Goal: Task Accomplishment & Management: Manage account settings

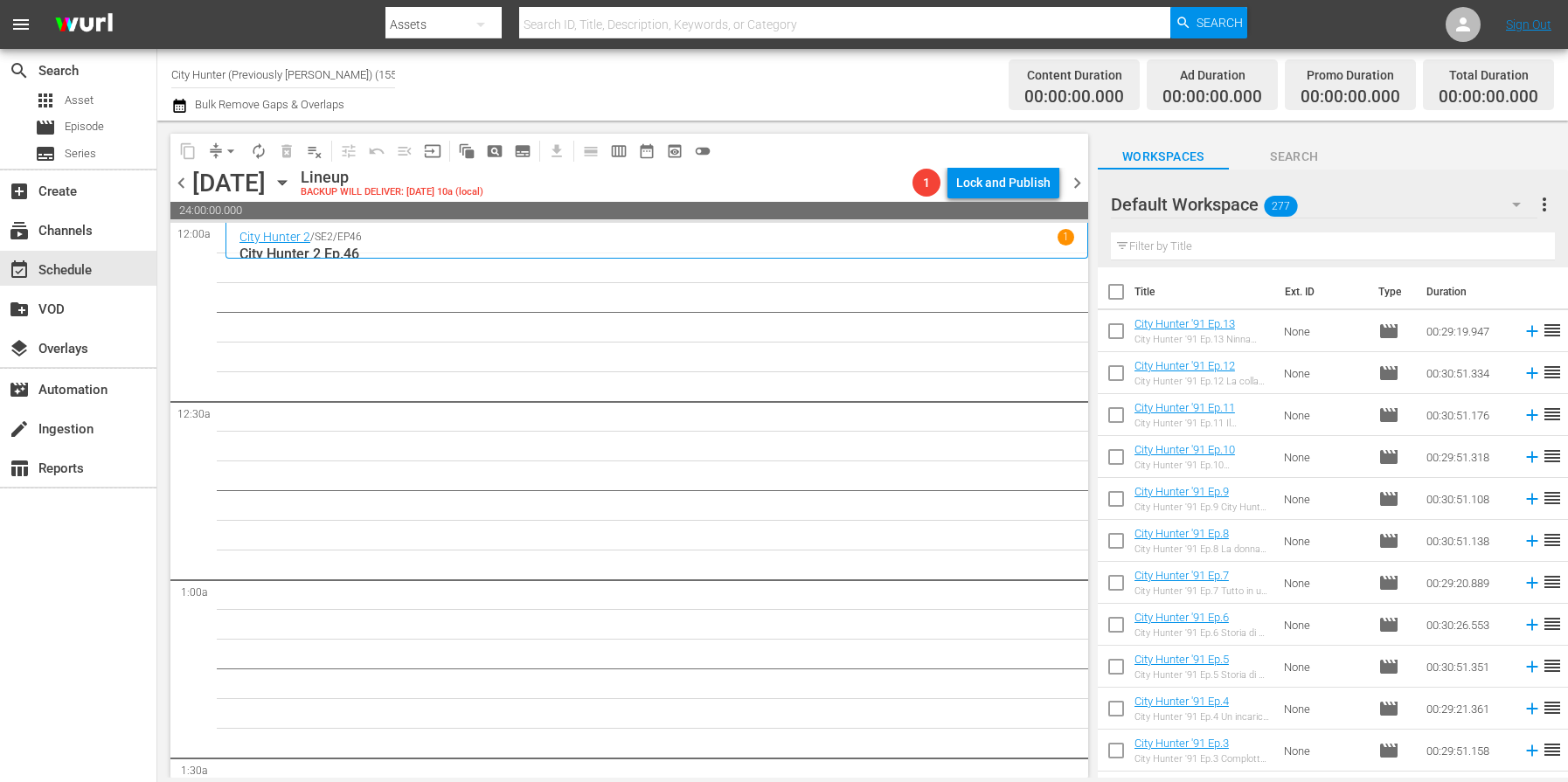
click at [183, 182] on span "chevron_left" at bounding box center [181, 183] width 22 height 22
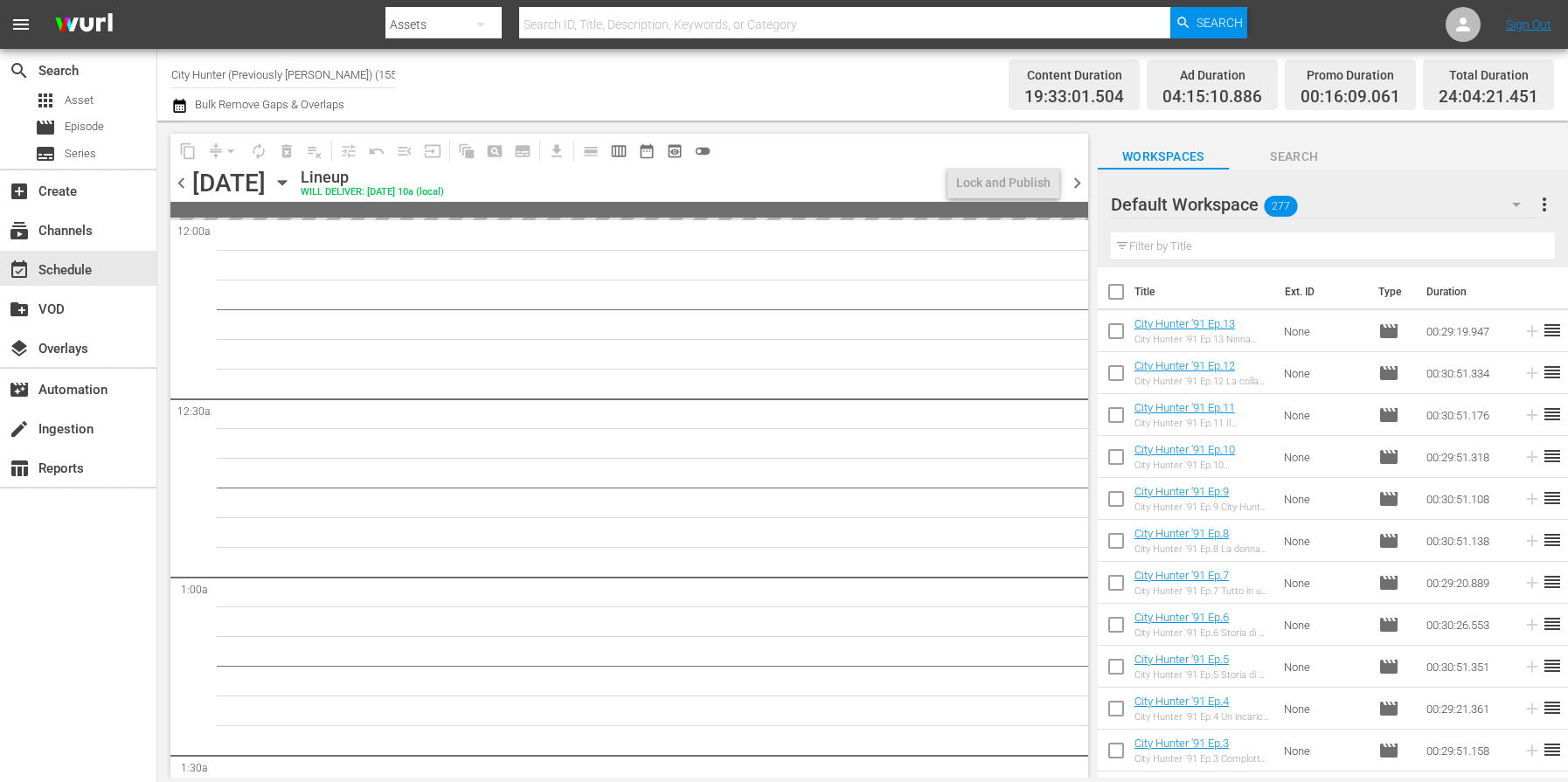
click at [183, 183] on span "chevron_left" at bounding box center [181, 183] width 22 height 22
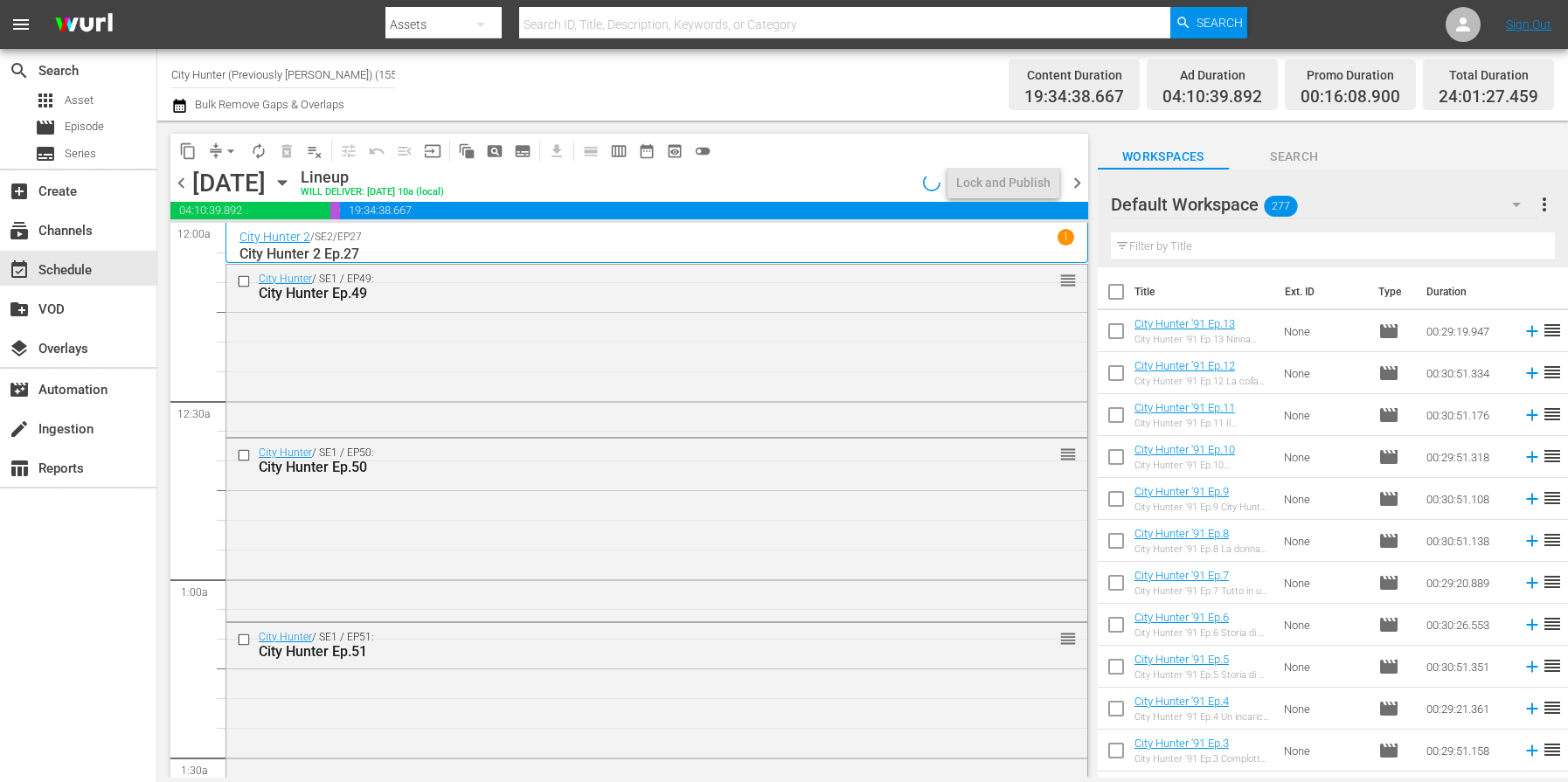
click at [183, 183] on span "chevron_left" at bounding box center [181, 183] width 22 height 22
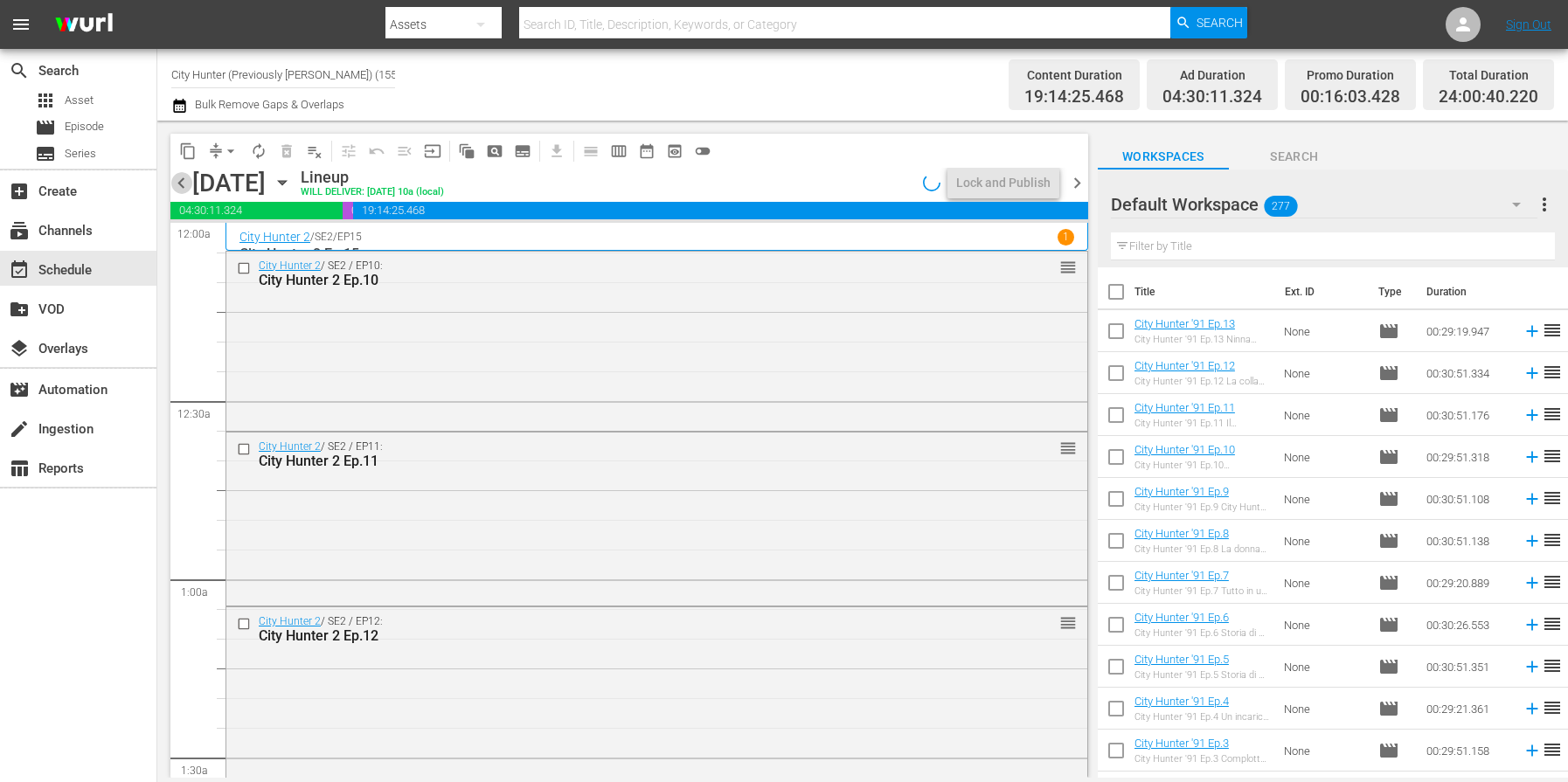
click at [183, 183] on span "chevron_left" at bounding box center [181, 183] width 22 height 22
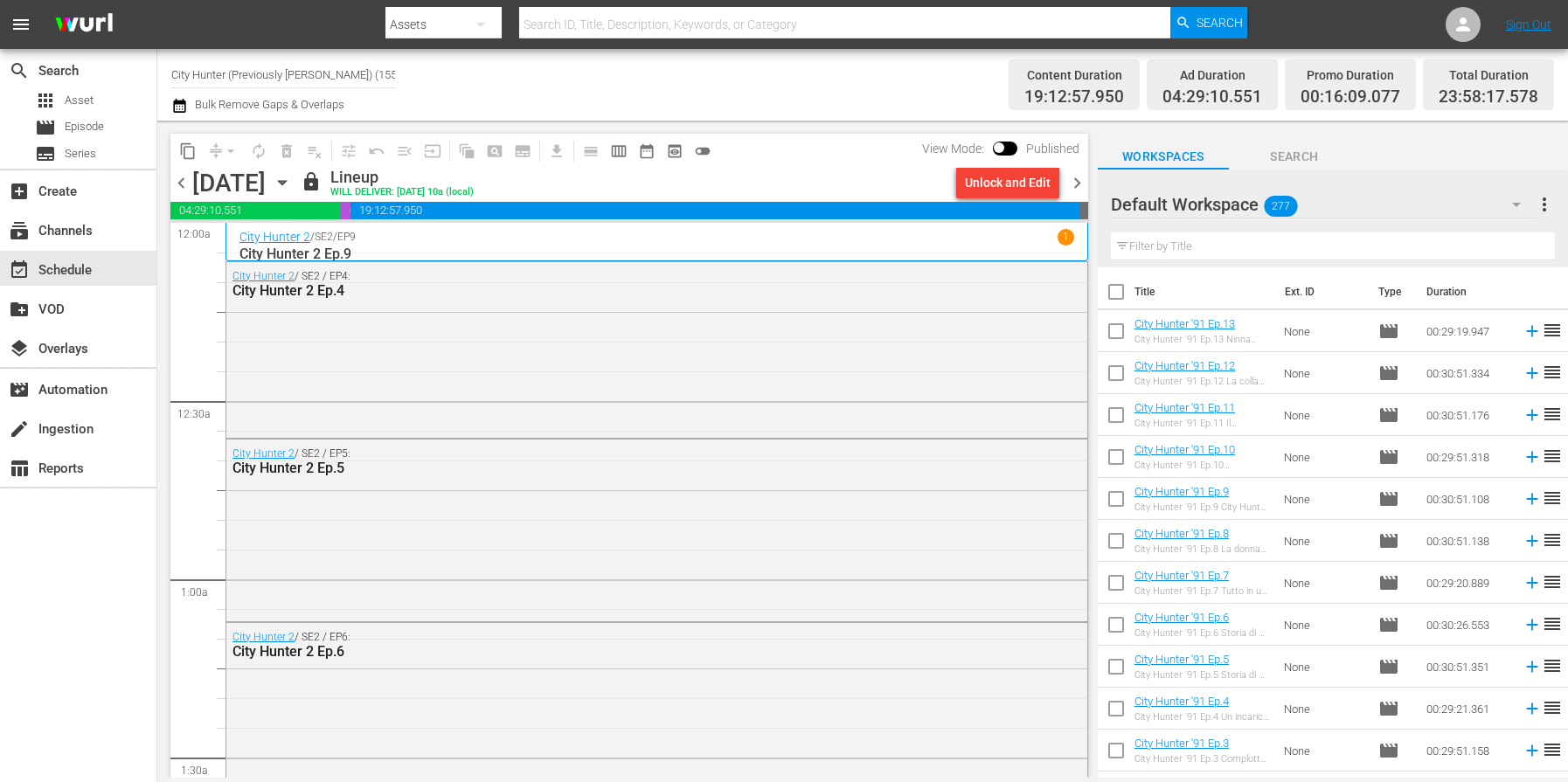
click at [1080, 186] on span "chevron_right" at bounding box center [1077, 183] width 22 height 22
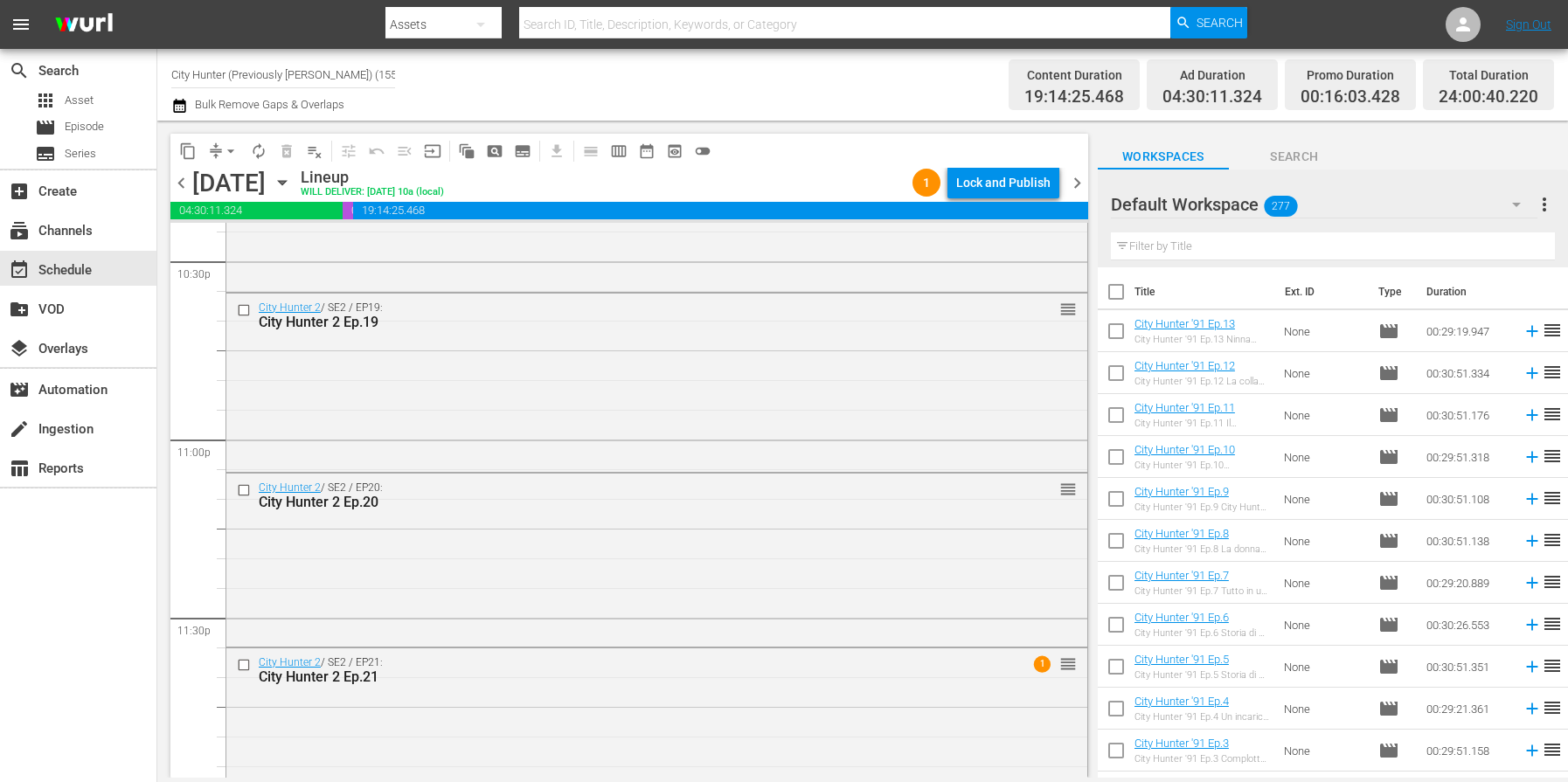
scroll to position [8036, 0]
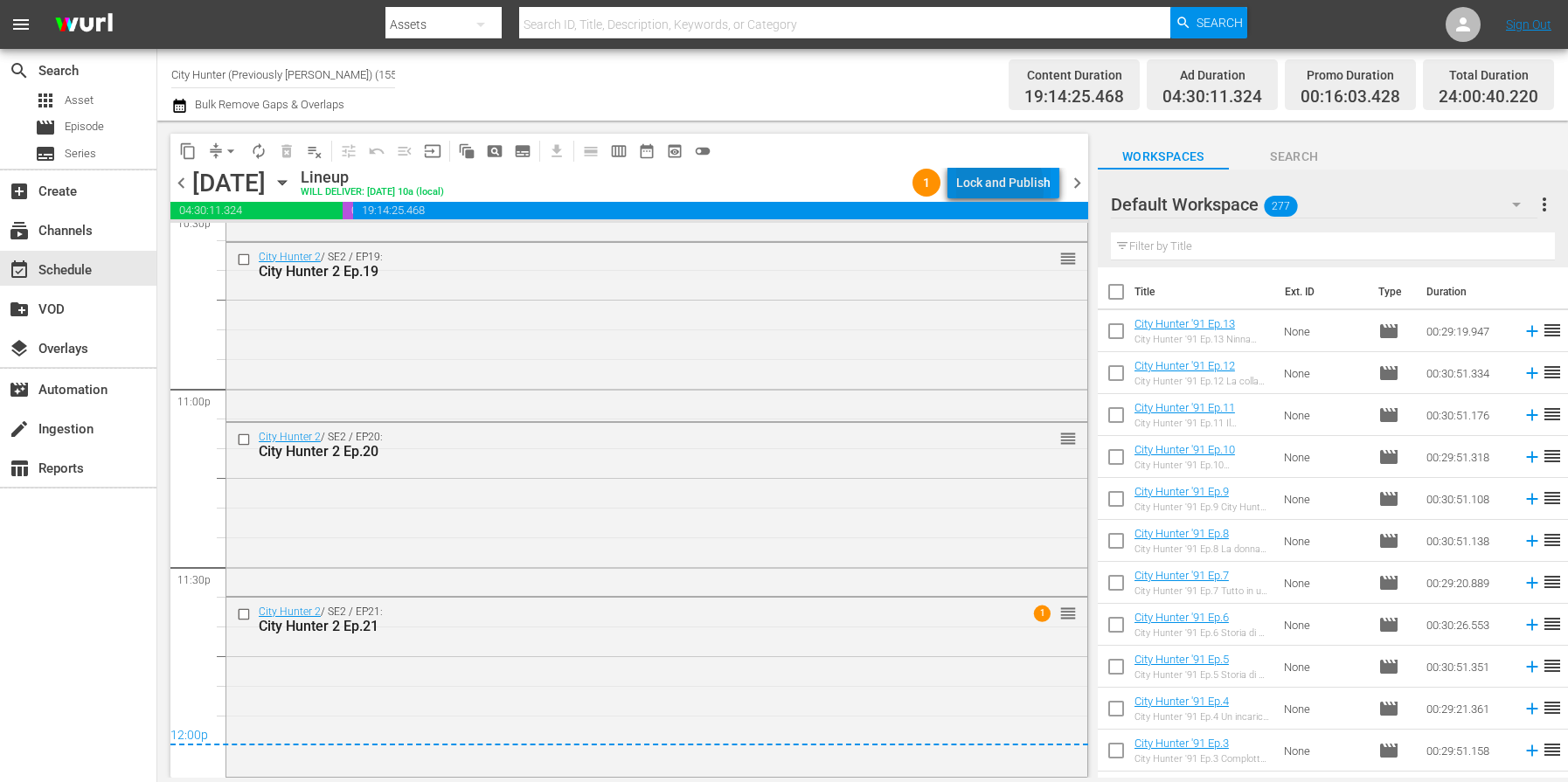
click at [974, 189] on div "Lock and Publish" at bounding box center [1004, 183] width 95 height 31
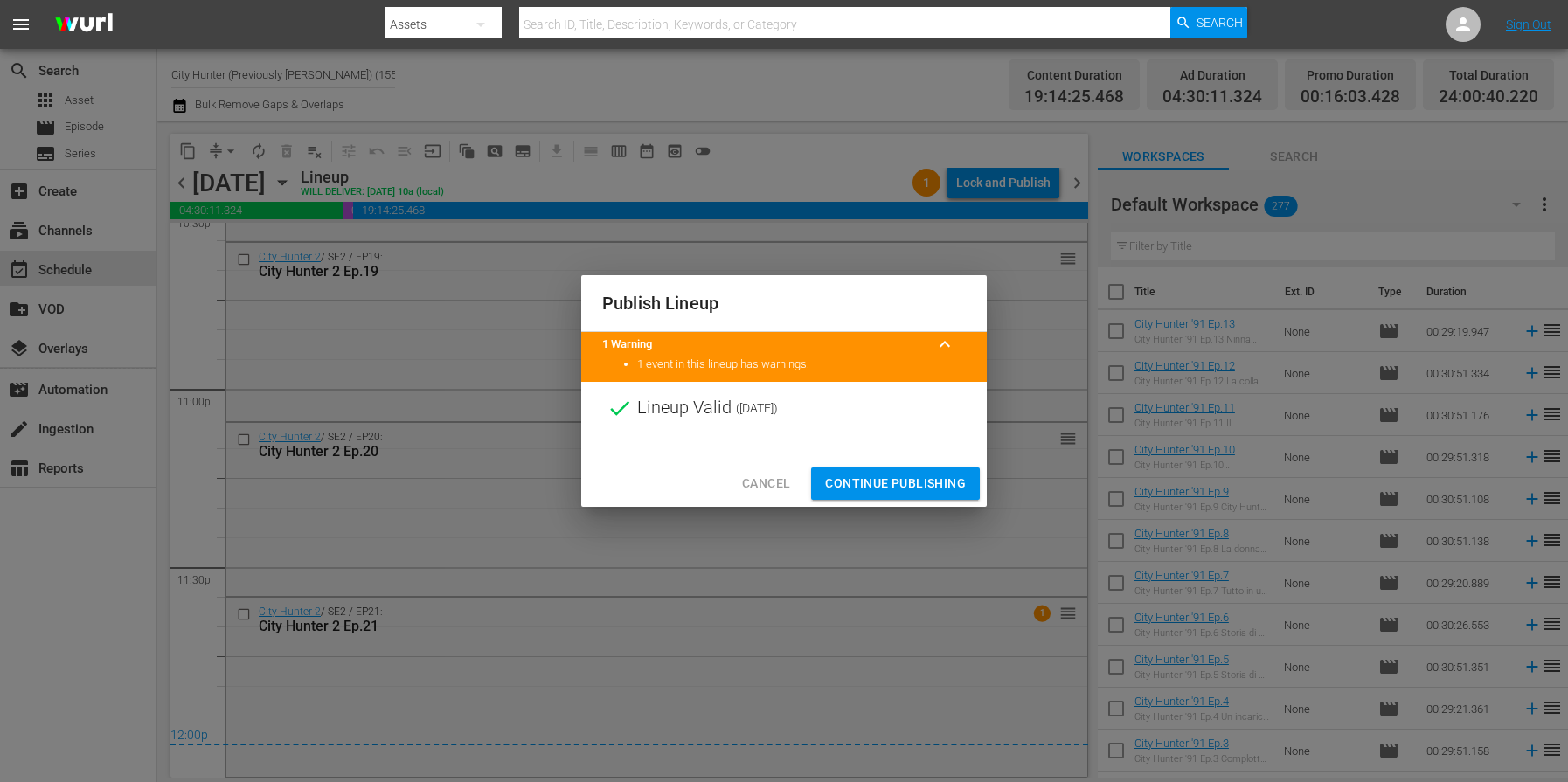
click at [861, 476] on span "Continue Publishing" at bounding box center [896, 483] width 140 height 22
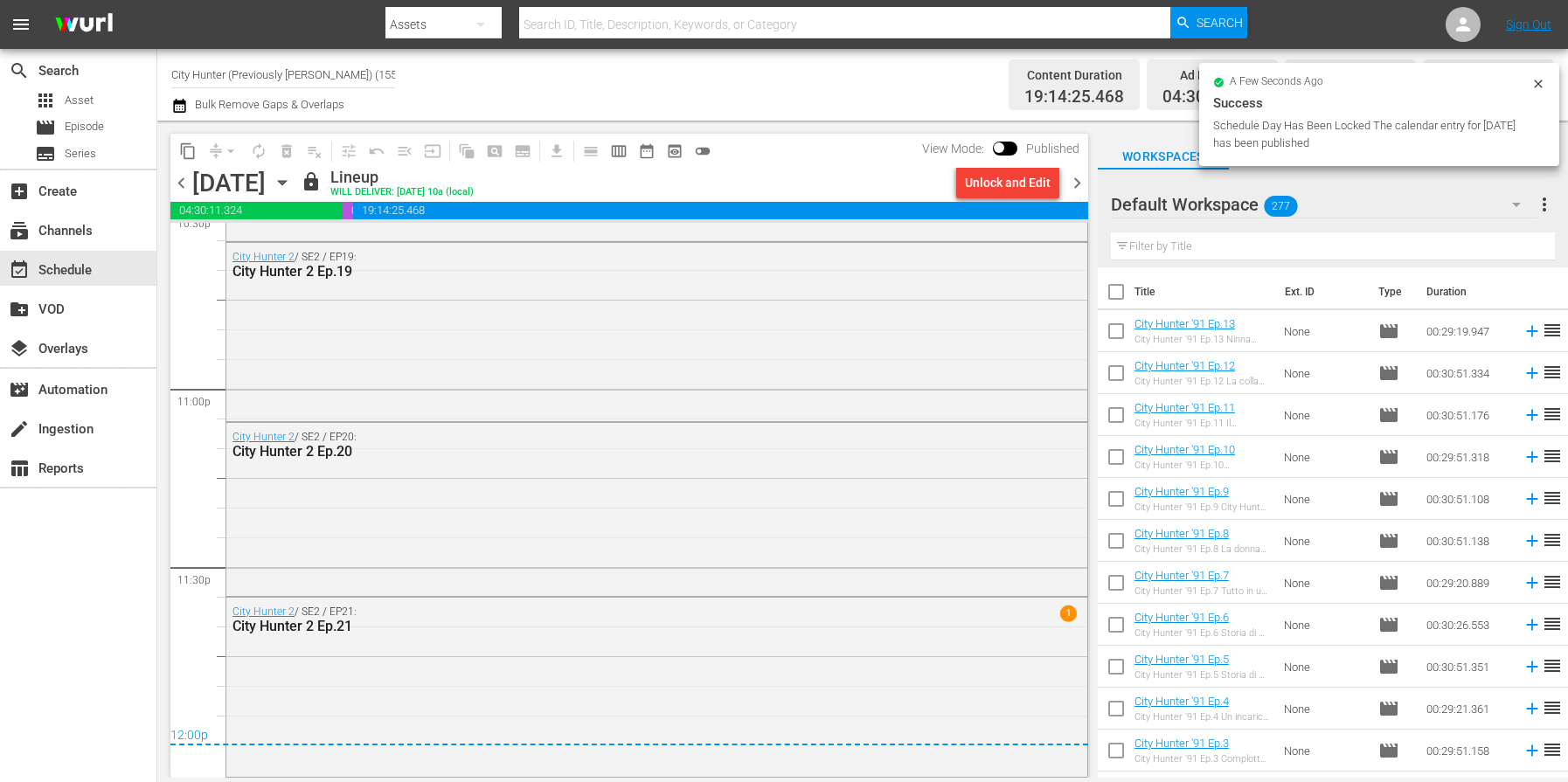
click at [1069, 186] on span "chevron_right" at bounding box center [1077, 183] width 22 height 22
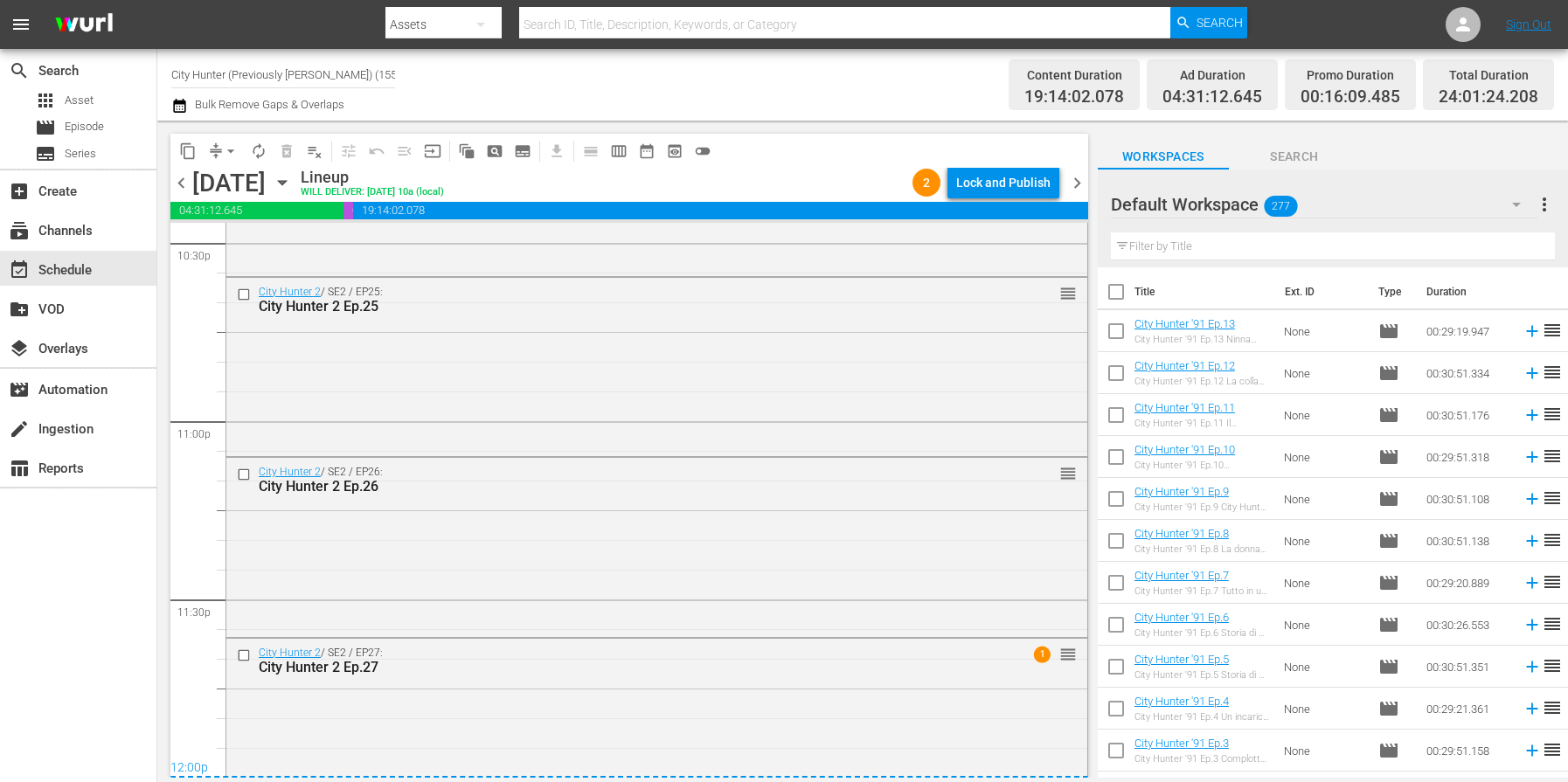
scroll to position [8045, 0]
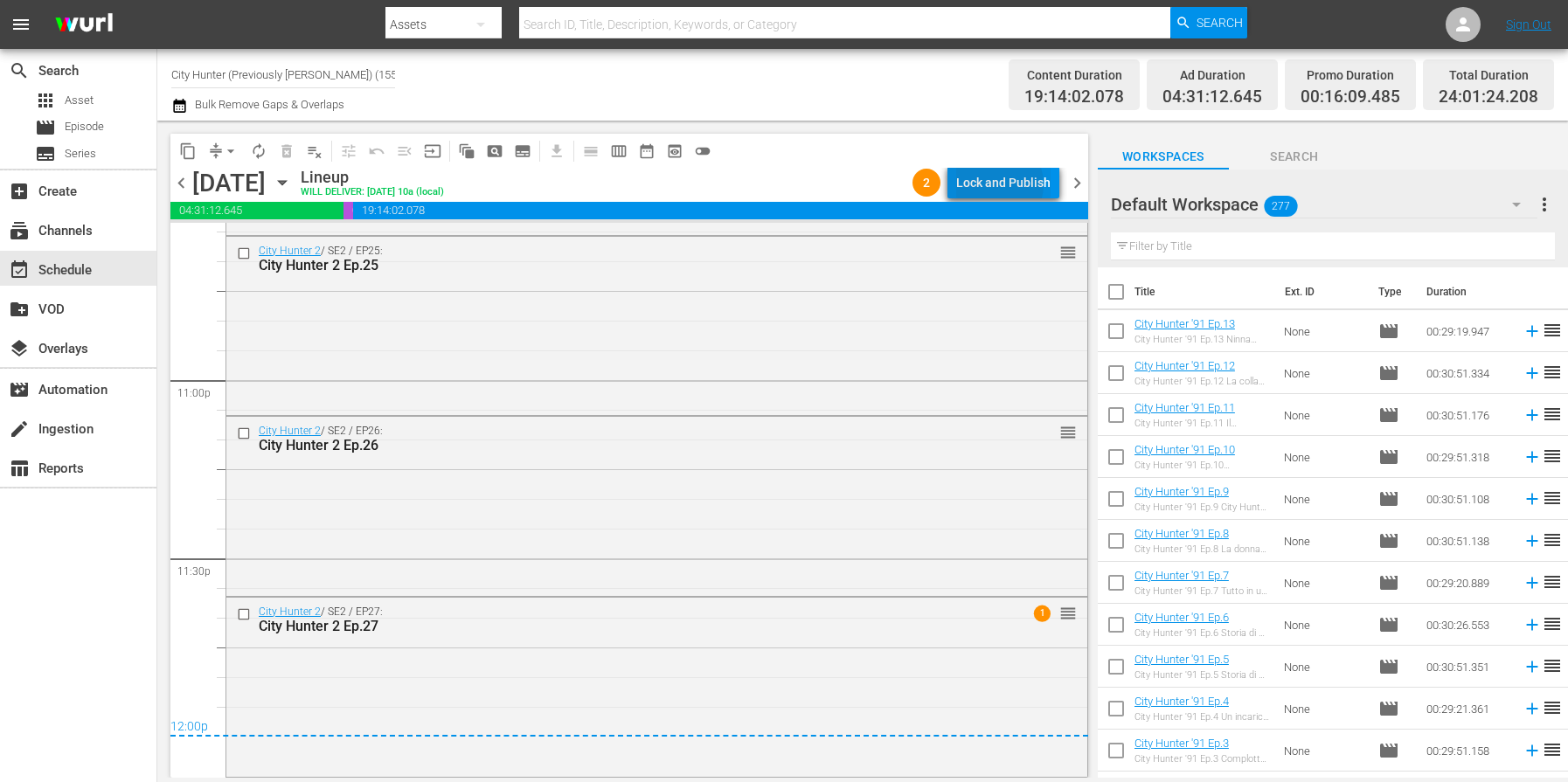
click at [1000, 184] on div "Lock and Publish" at bounding box center [1004, 183] width 95 height 31
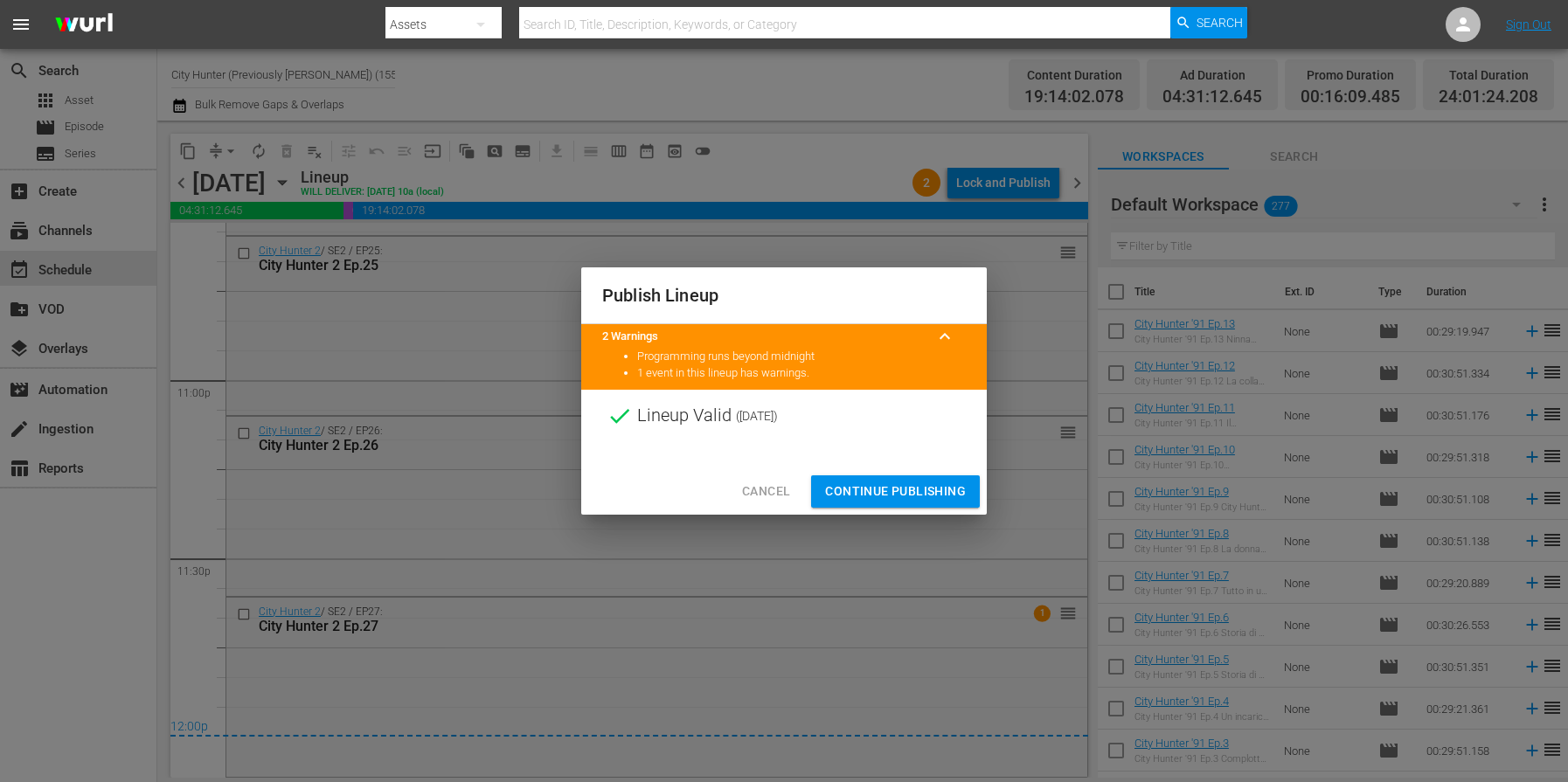
click at [853, 491] on span "Continue Publishing" at bounding box center [896, 491] width 140 height 22
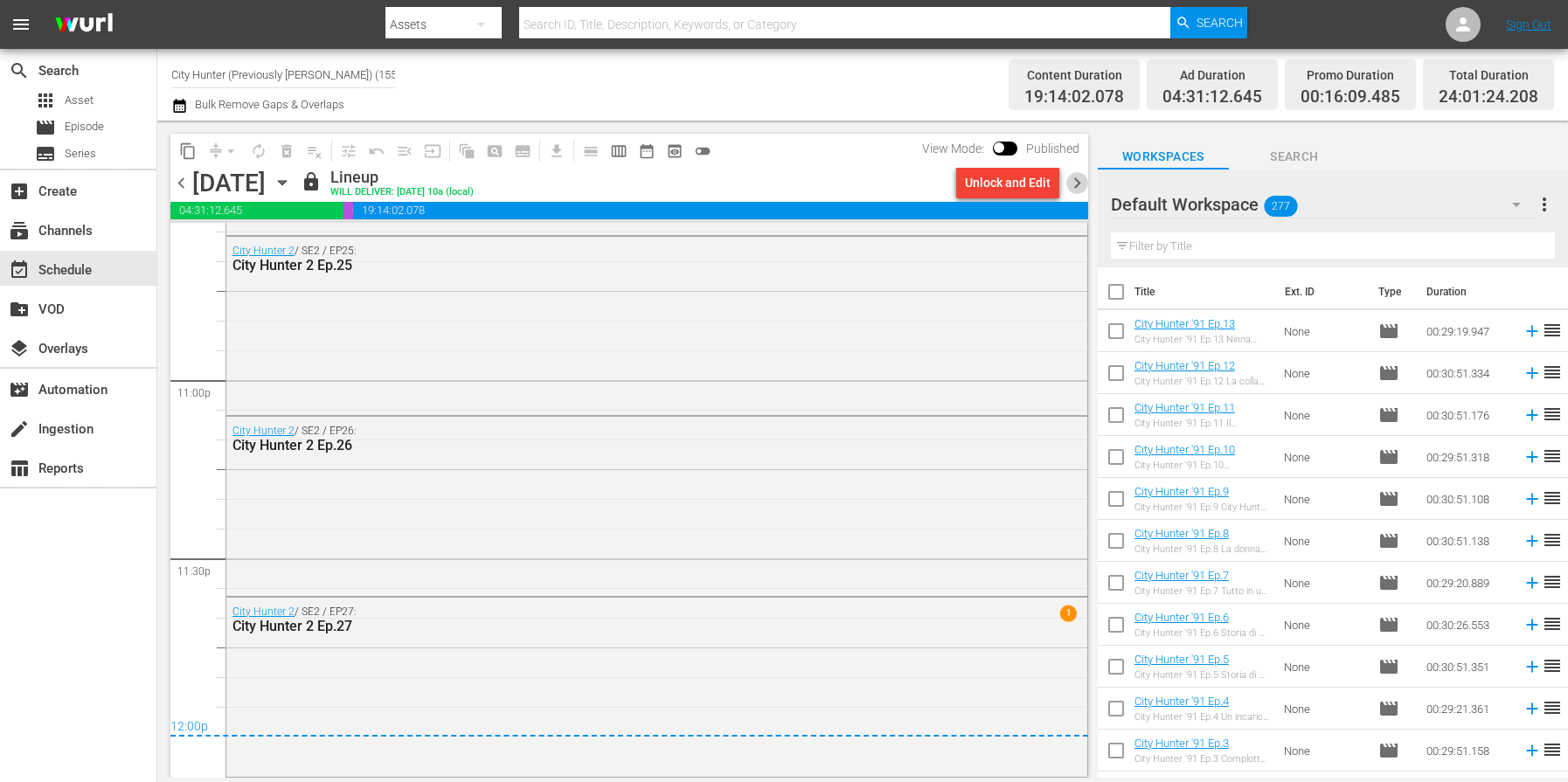
drag, startPoint x: 1078, startPoint y: 185, endPoint x: 1074, endPoint y: 194, distance: 9.8
click at [1078, 185] on span "chevron_right" at bounding box center [1077, 183] width 22 height 22
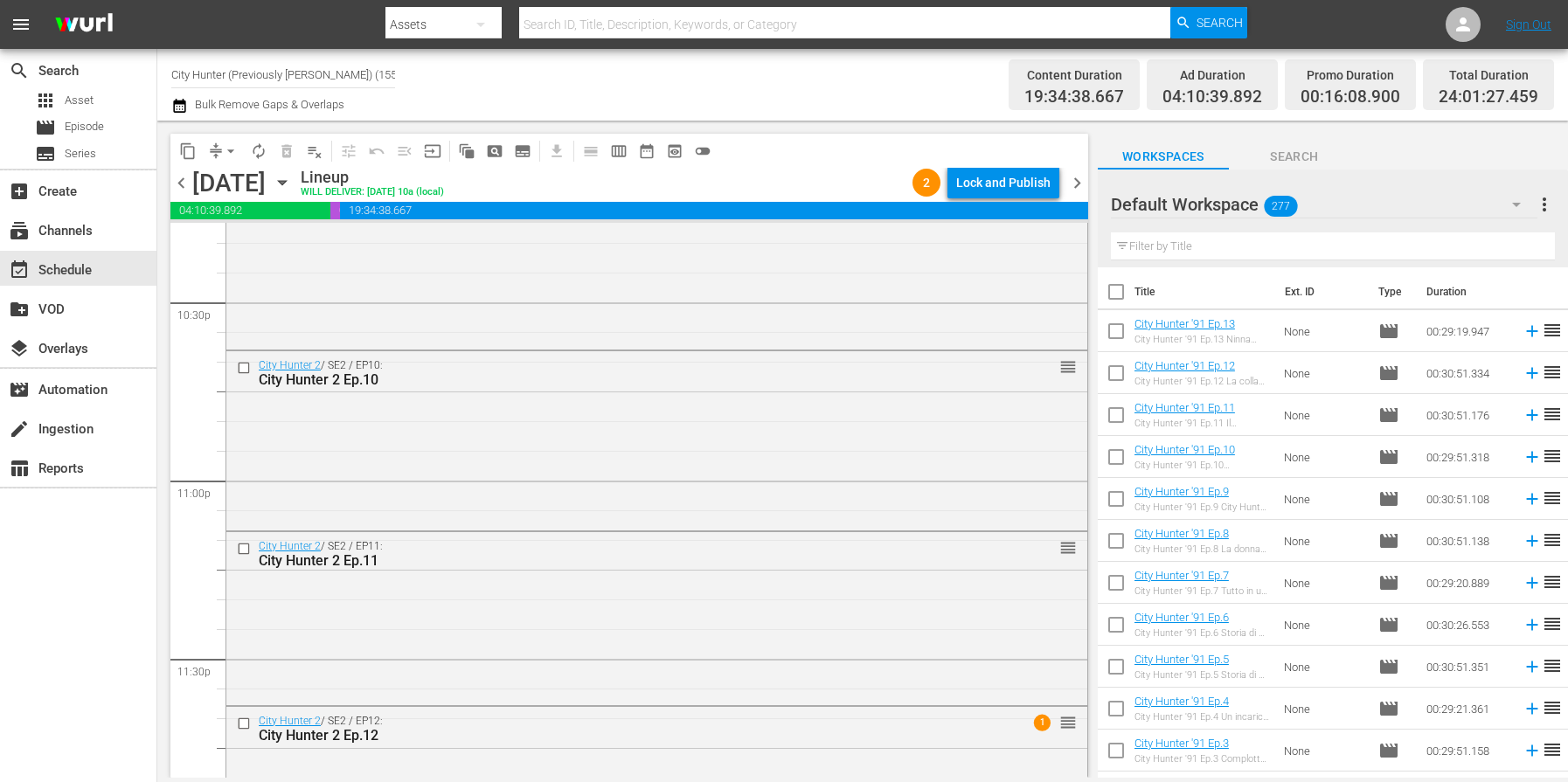
scroll to position [8053, 0]
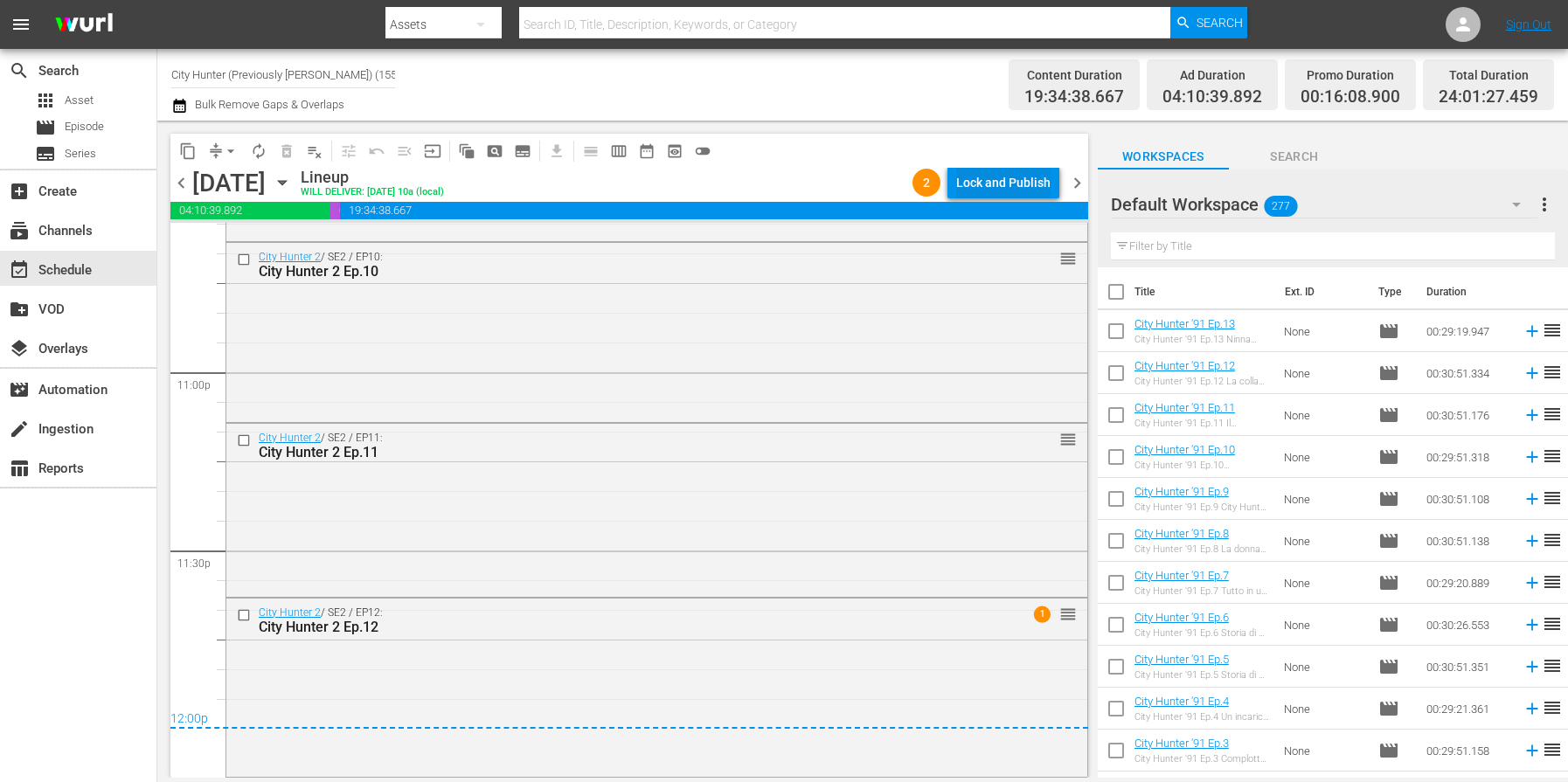
click at [975, 191] on div "Lock and Publish" at bounding box center [1004, 183] width 95 height 31
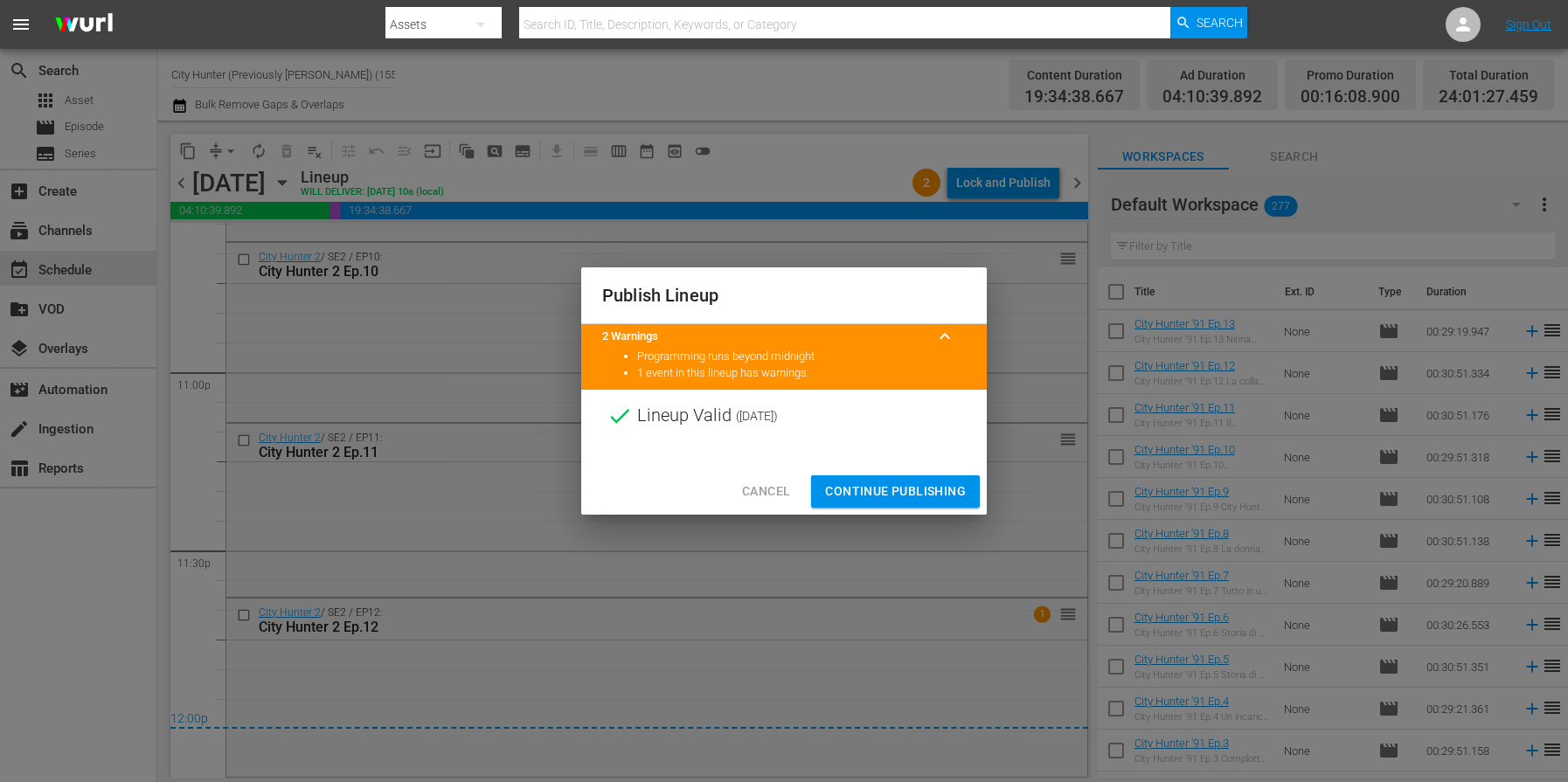
click at [869, 492] on span "Continue Publishing" at bounding box center [896, 491] width 140 height 22
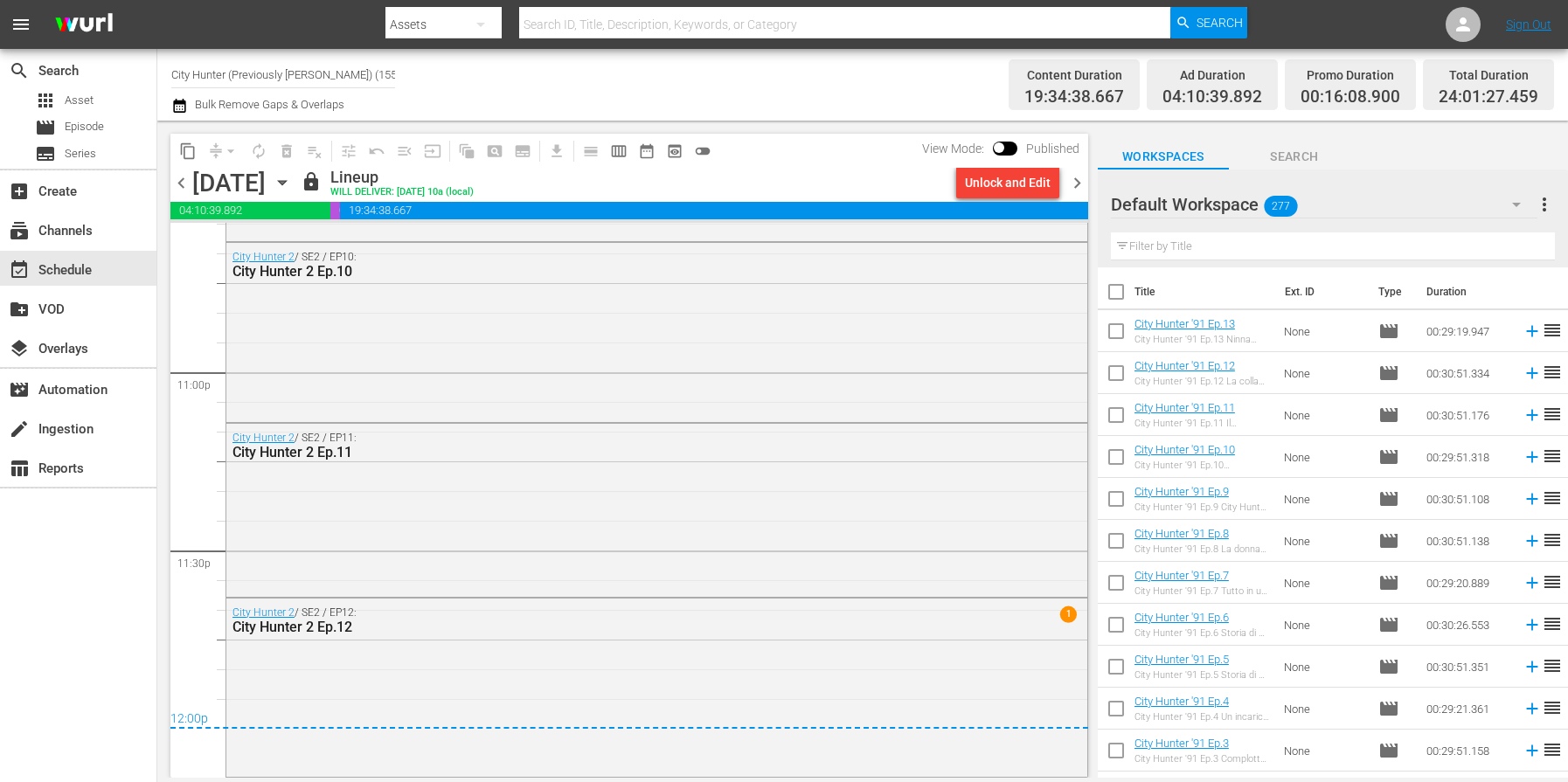
click at [1071, 182] on span "chevron_right" at bounding box center [1077, 183] width 22 height 22
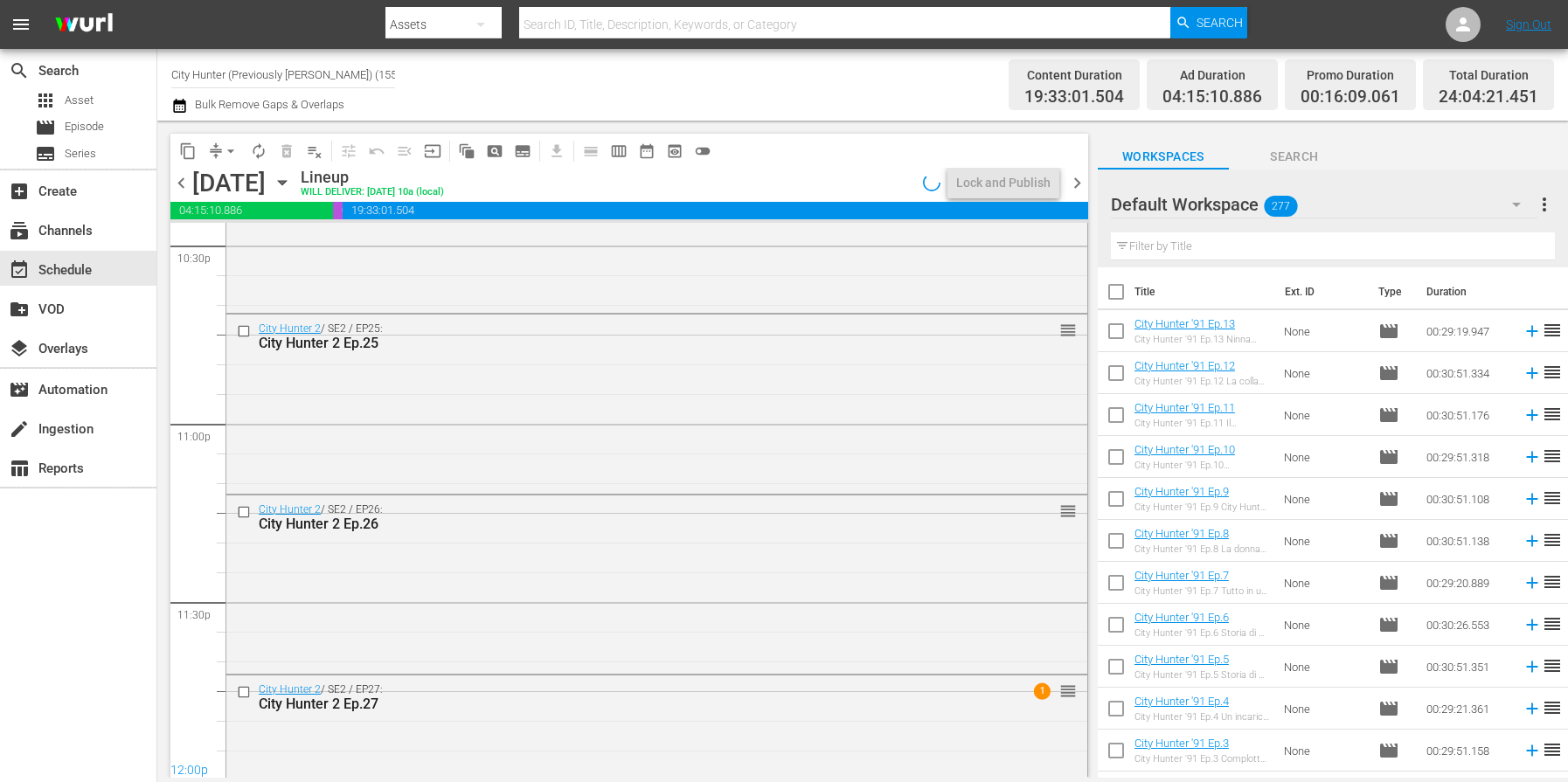
scroll to position [8053, 0]
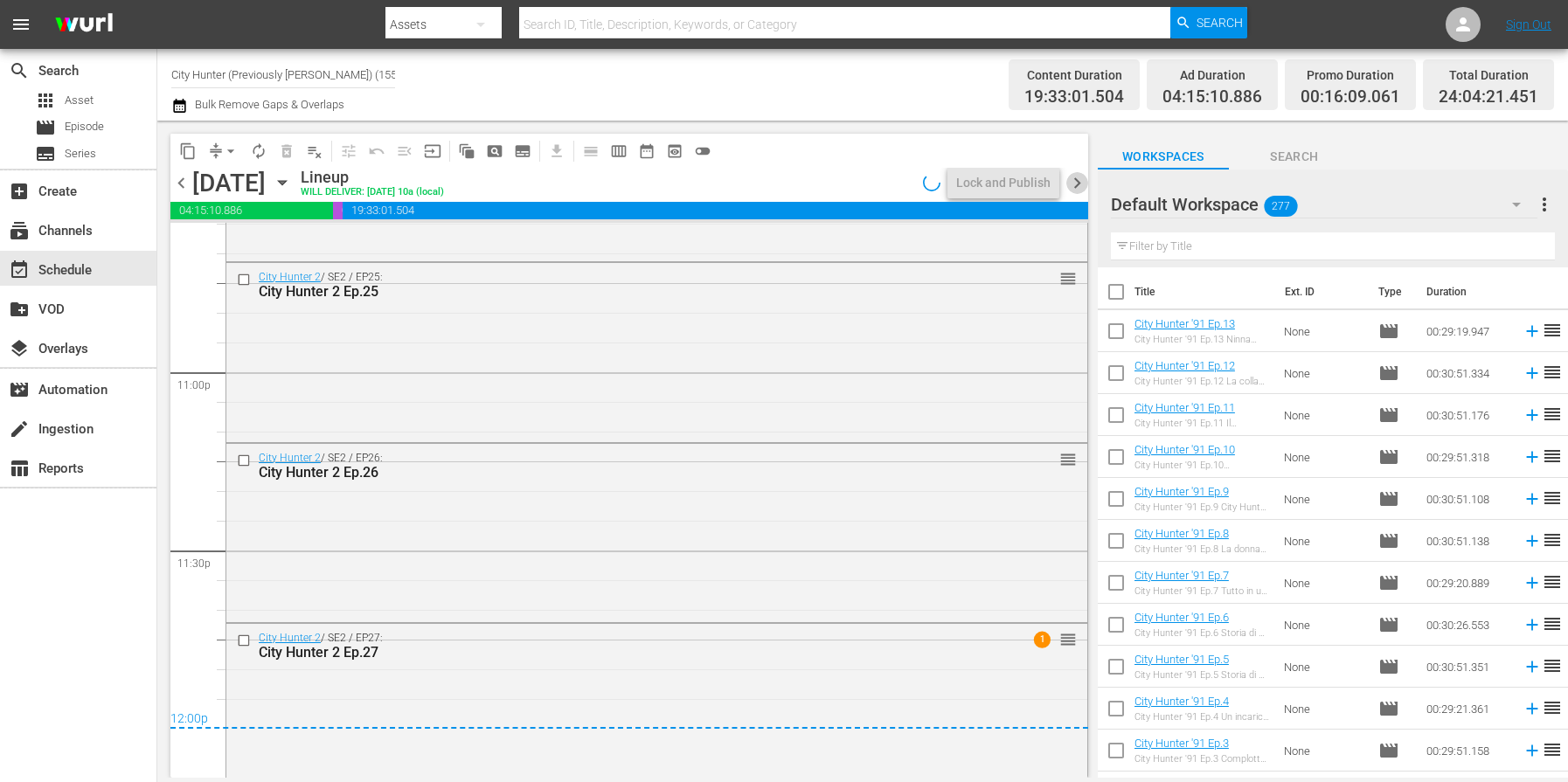
click at [1072, 183] on span "chevron_right" at bounding box center [1077, 183] width 22 height 22
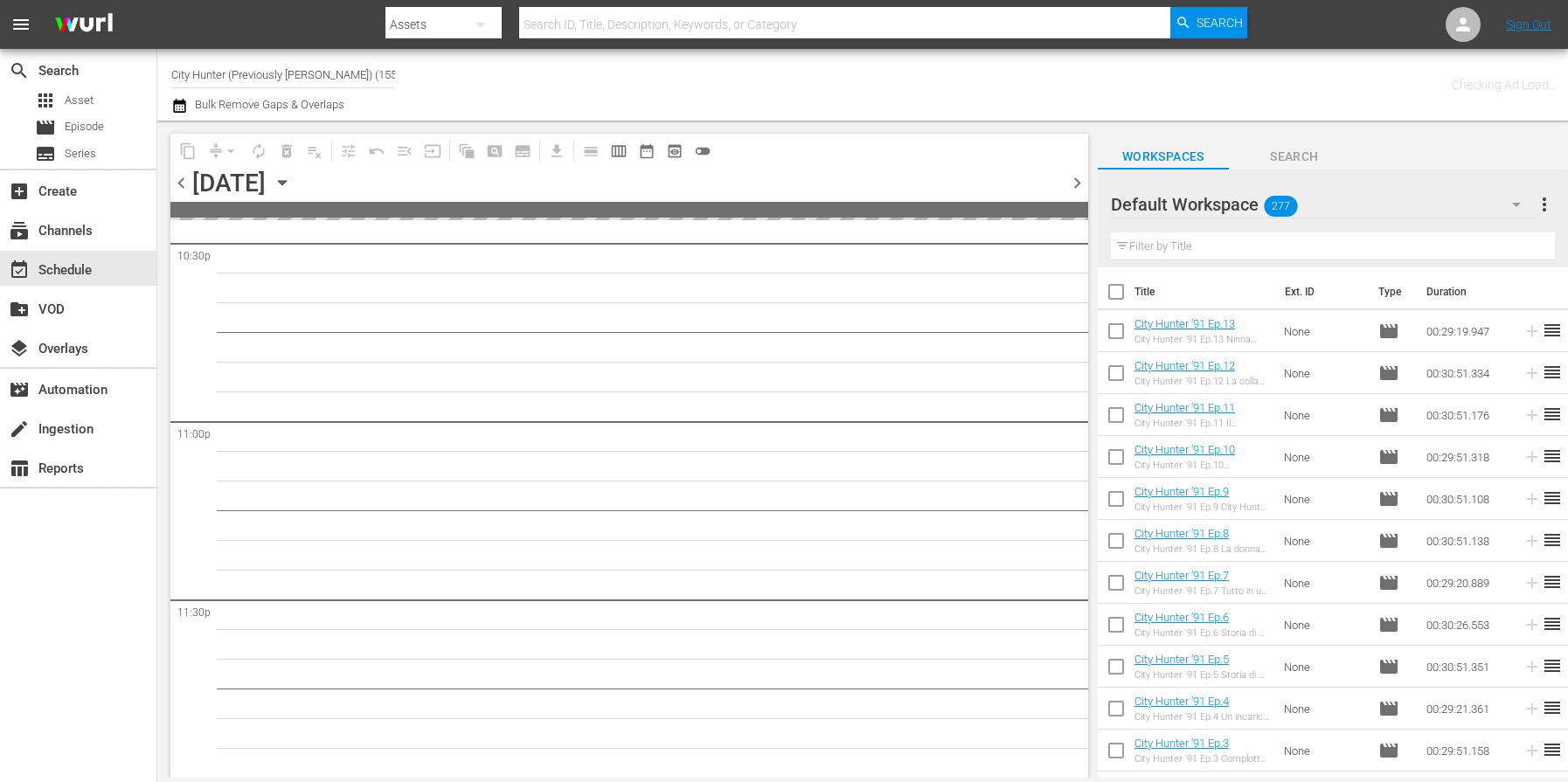
scroll to position [8001, 0]
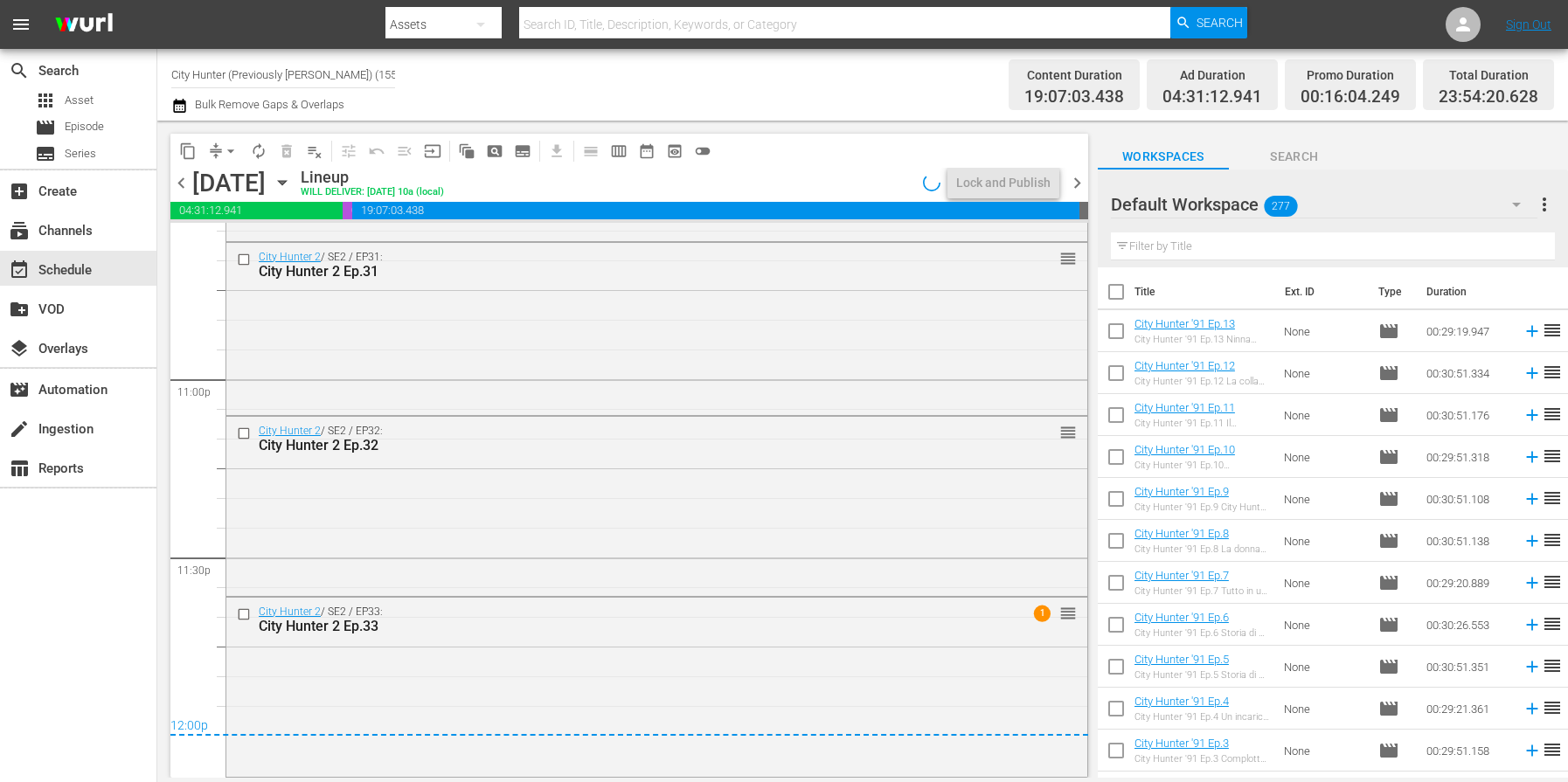
click at [1072, 183] on span "chevron_right" at bounding box center [1077, 183] width 22 height 22
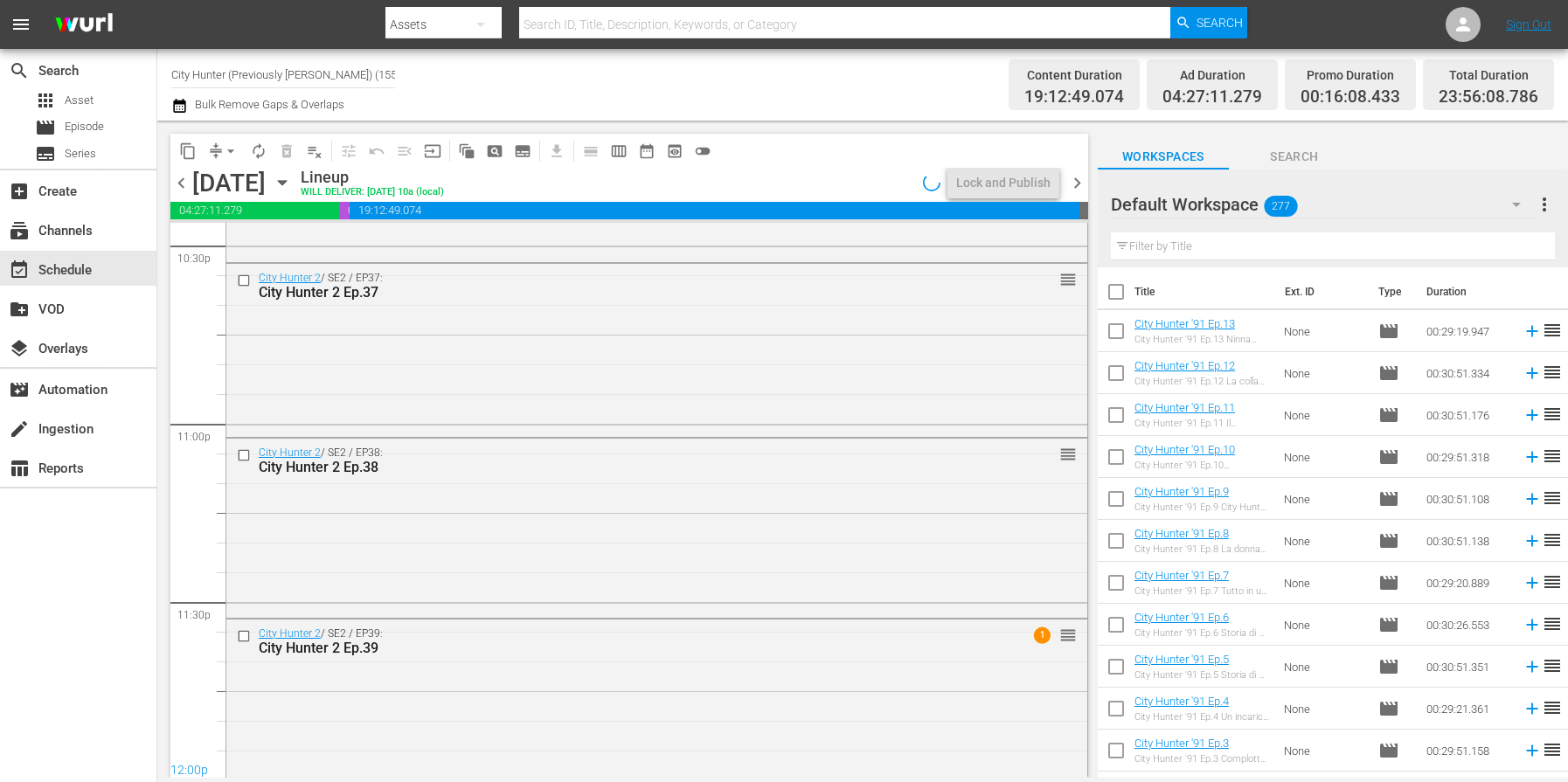
scroll to position [8022, 0]
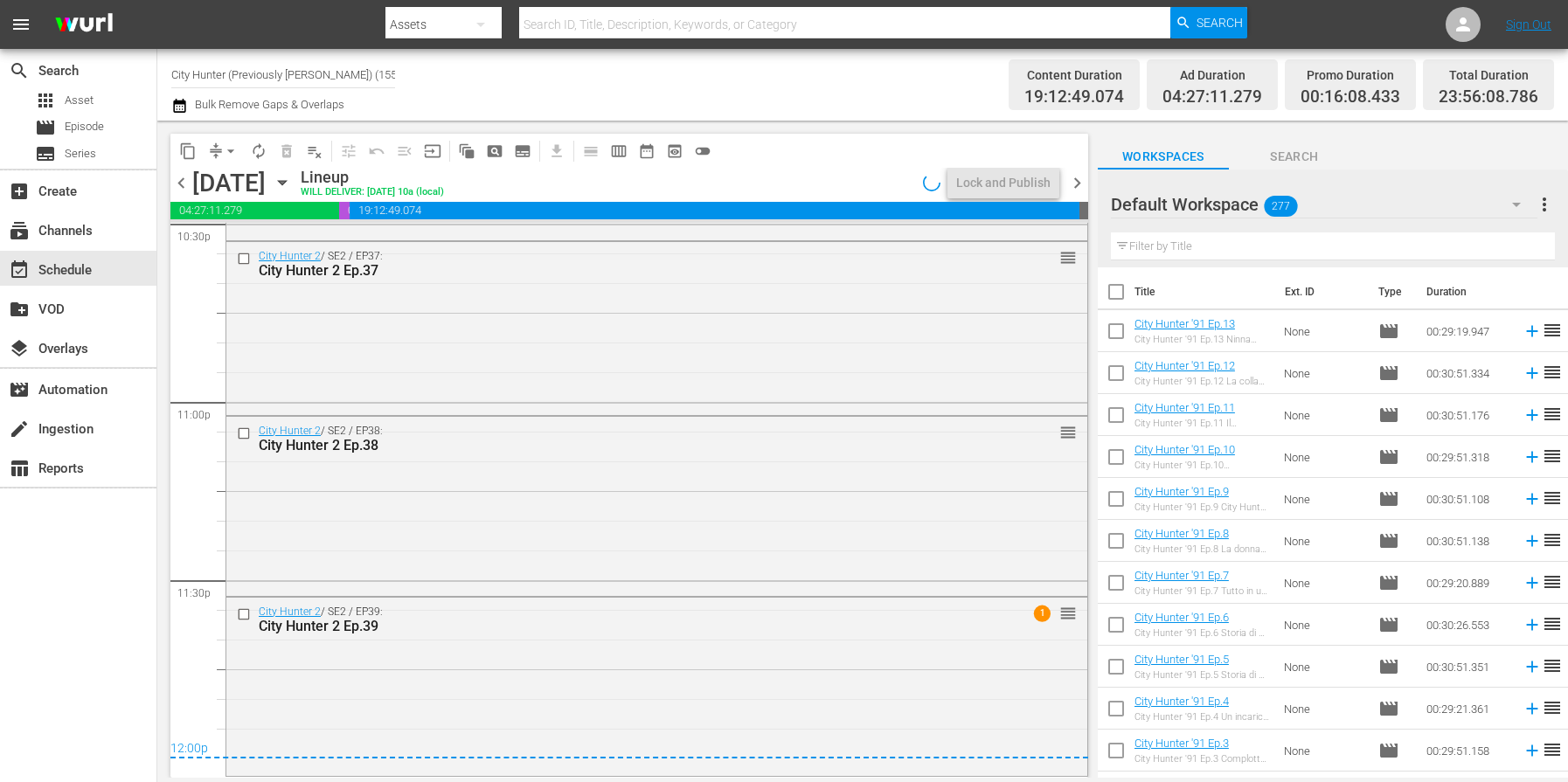
click at [1072, 183] on span "chevron_right" at bounding box center [1077, 183] width 22 height 22
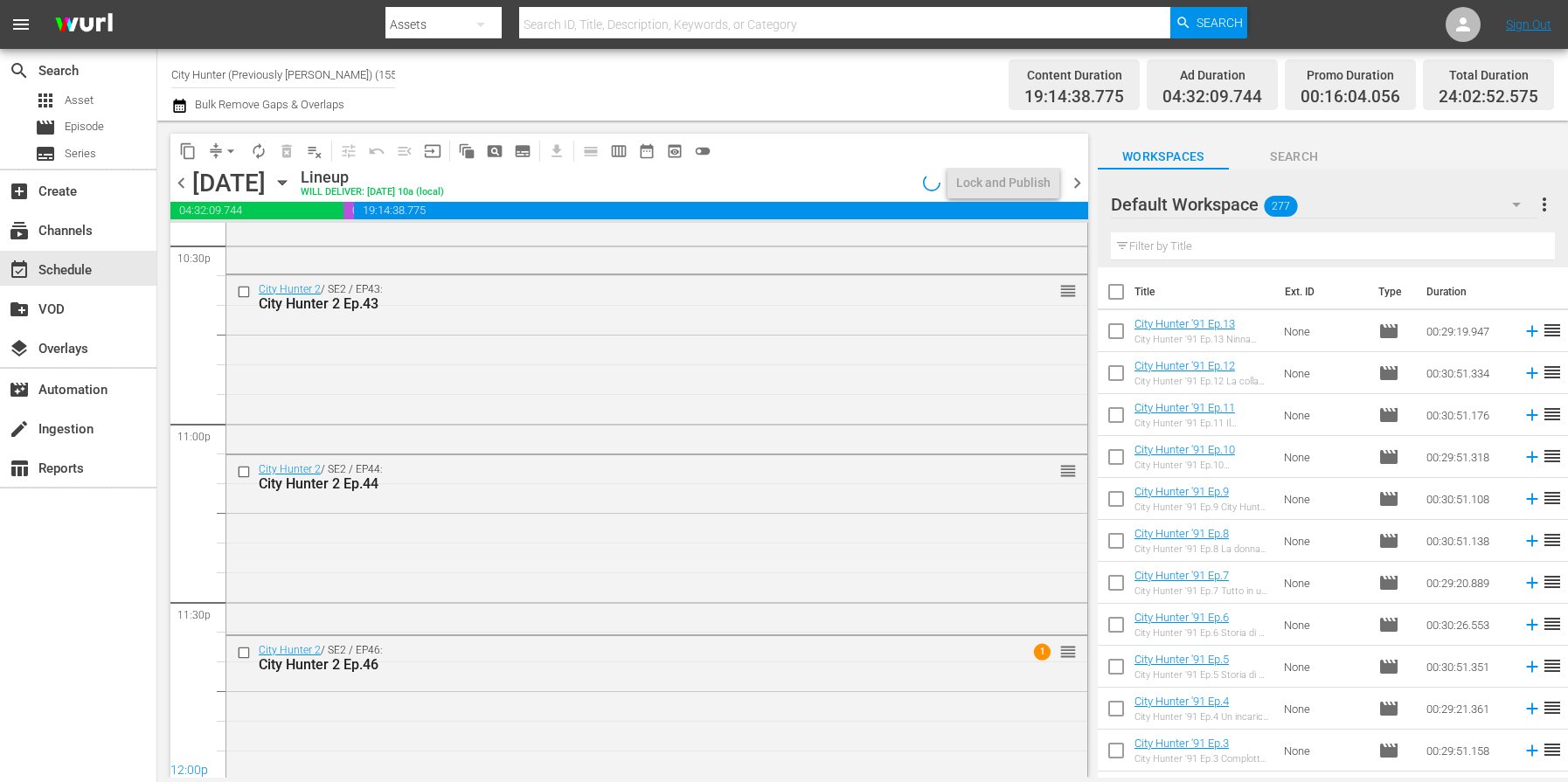
scroll to position [8040, 0]
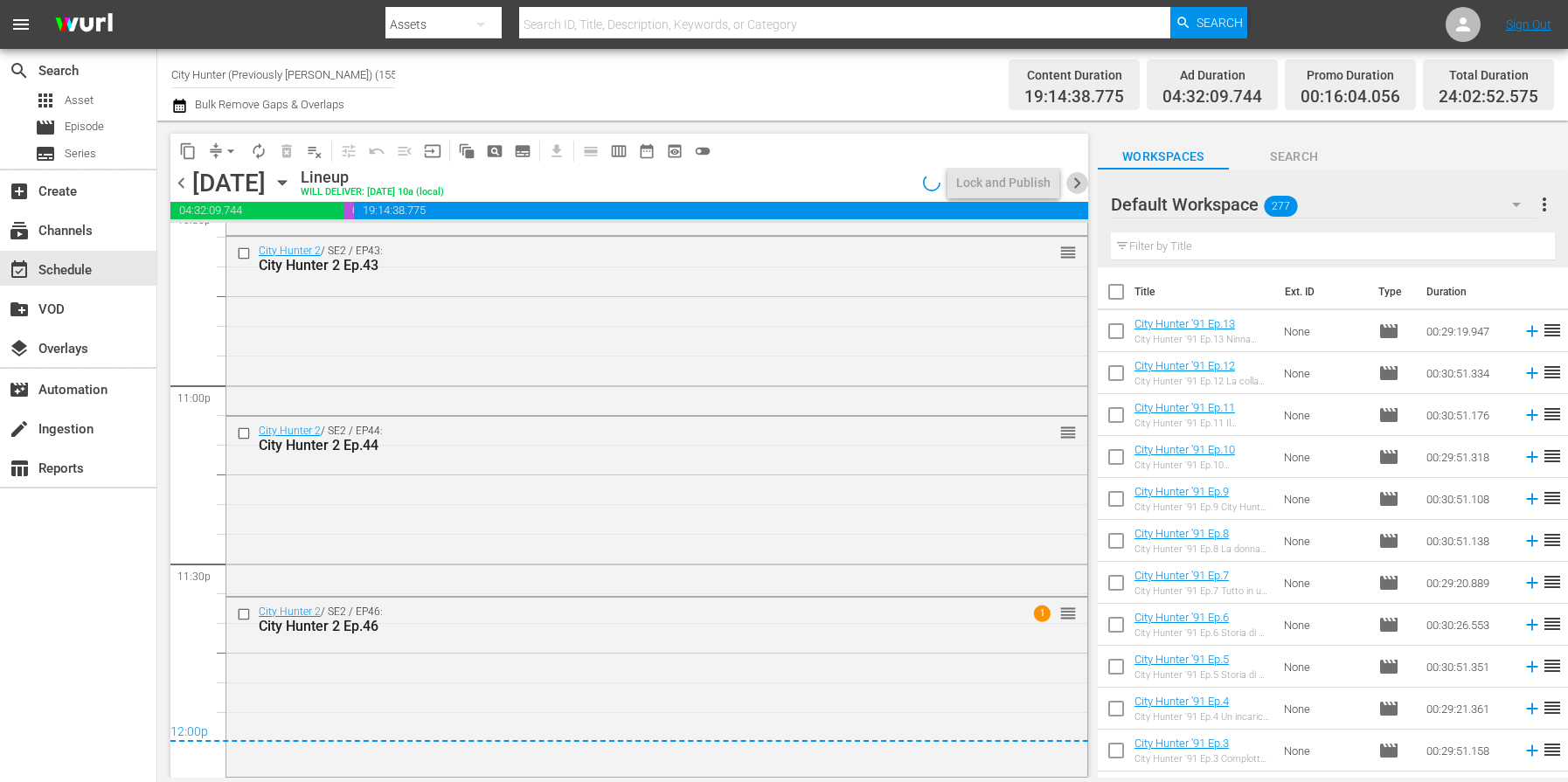
click at [1072, 183] on span "chevron_right" at bounding box center [1077, 183] width 22 height 22
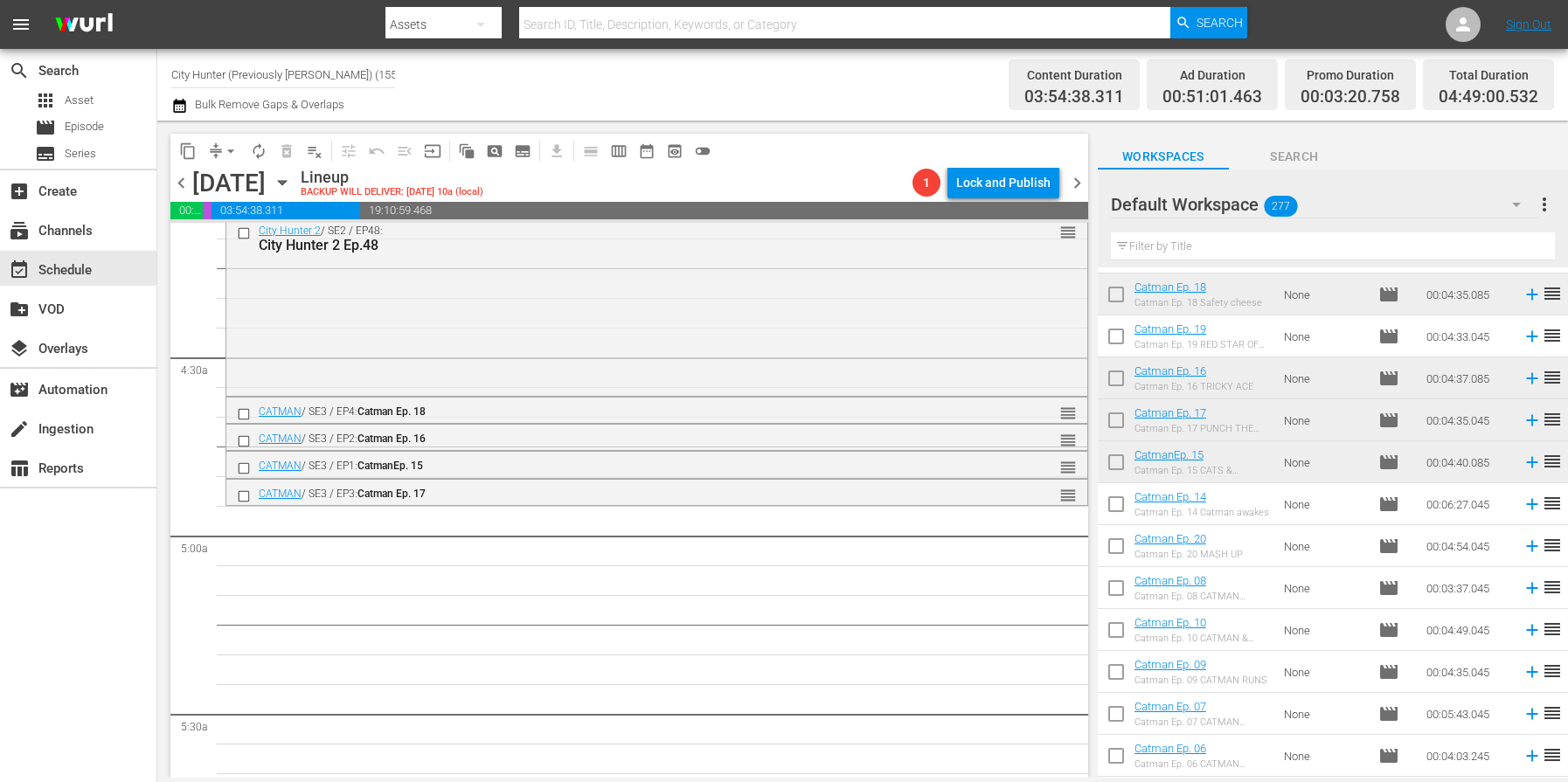
scroll to position [6248, 0]
click at [243, 497] on input "checkbox" at bounding box center [246, 496] width 18 height 15
click at [293, 158] on span "delete_forever_outlined" at bounding box center [286, 150] width 17 height 17
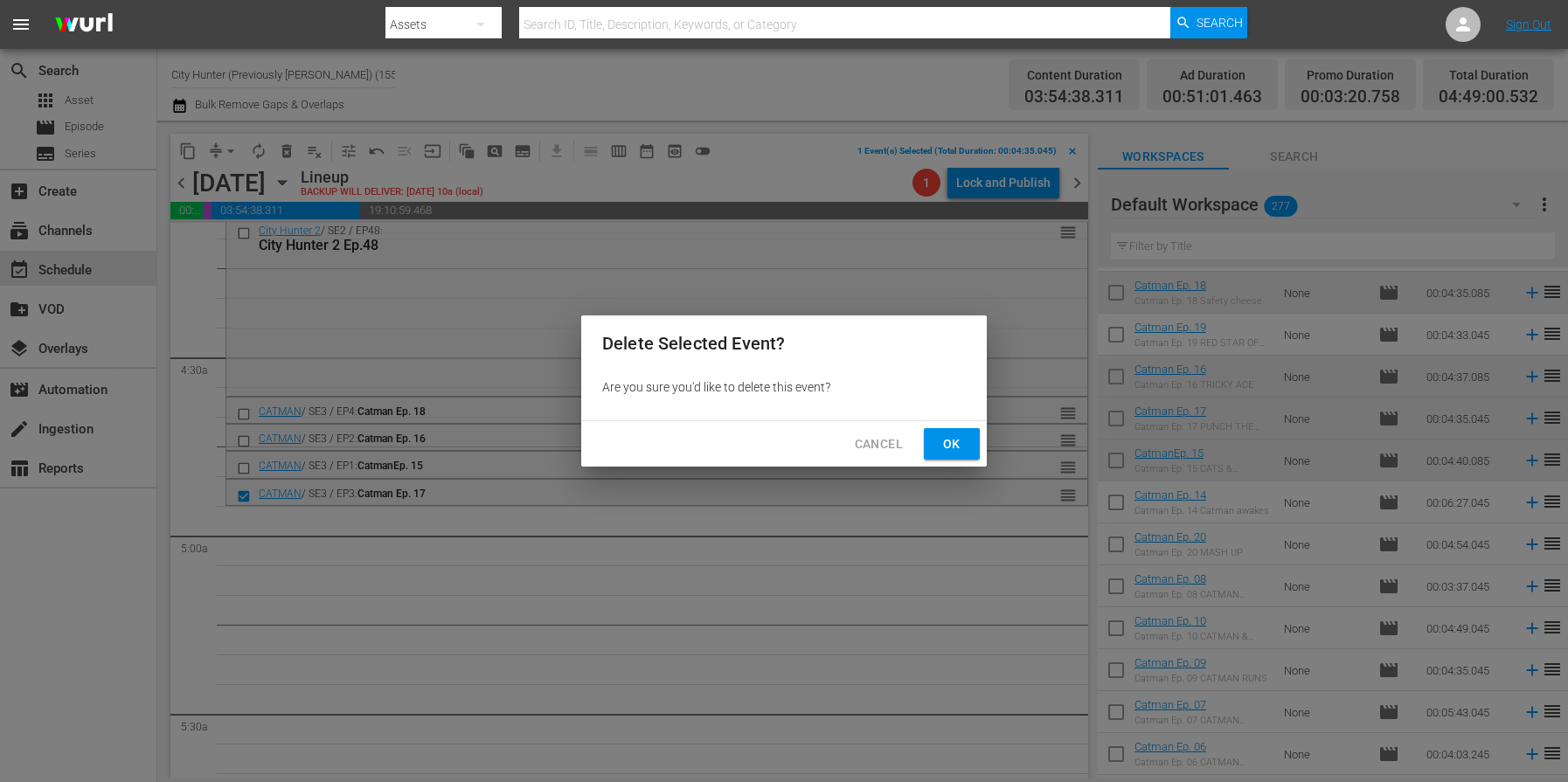
click at [951, 450] on span "Ok" at bounding box center [951, 445] width 28 height 22
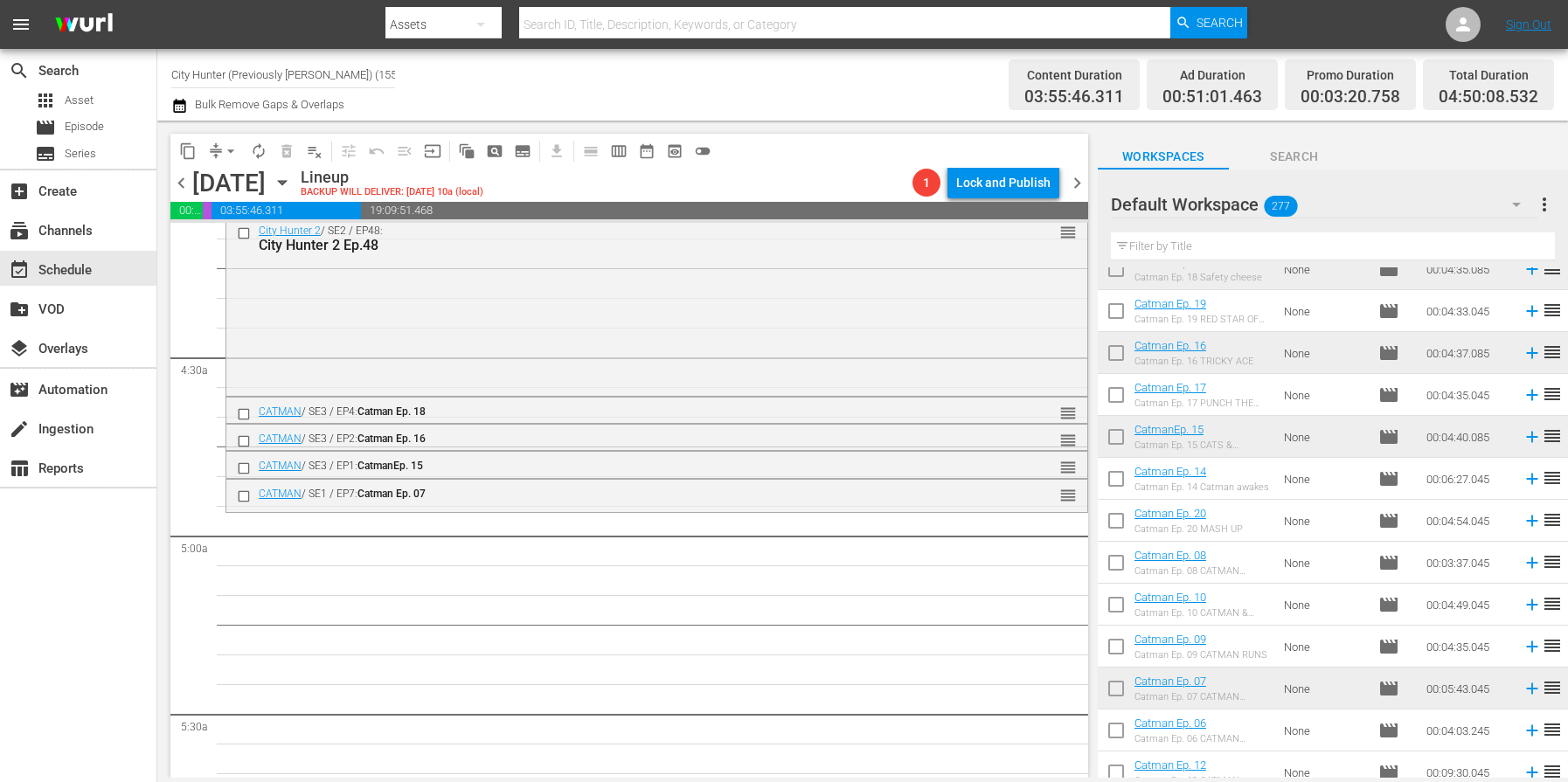
scroll to position [6282, 0]
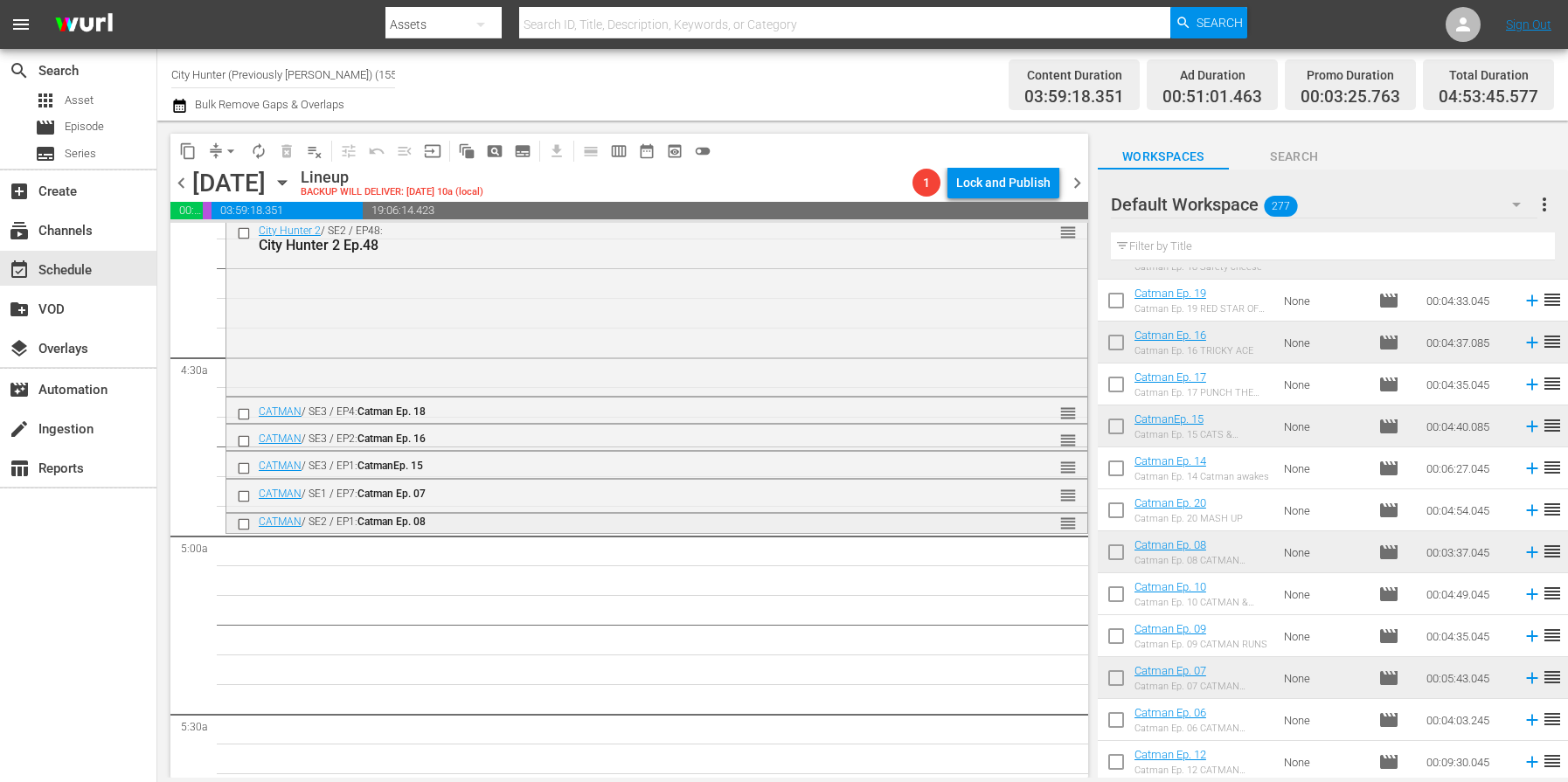
click at [245, 525] on input "checkbox" at bounding box center [246, 524] width 18 height 15
click at [283, 151] on span "delete_forever_outlined" at bounding box center [286, 150] width 17 height 17
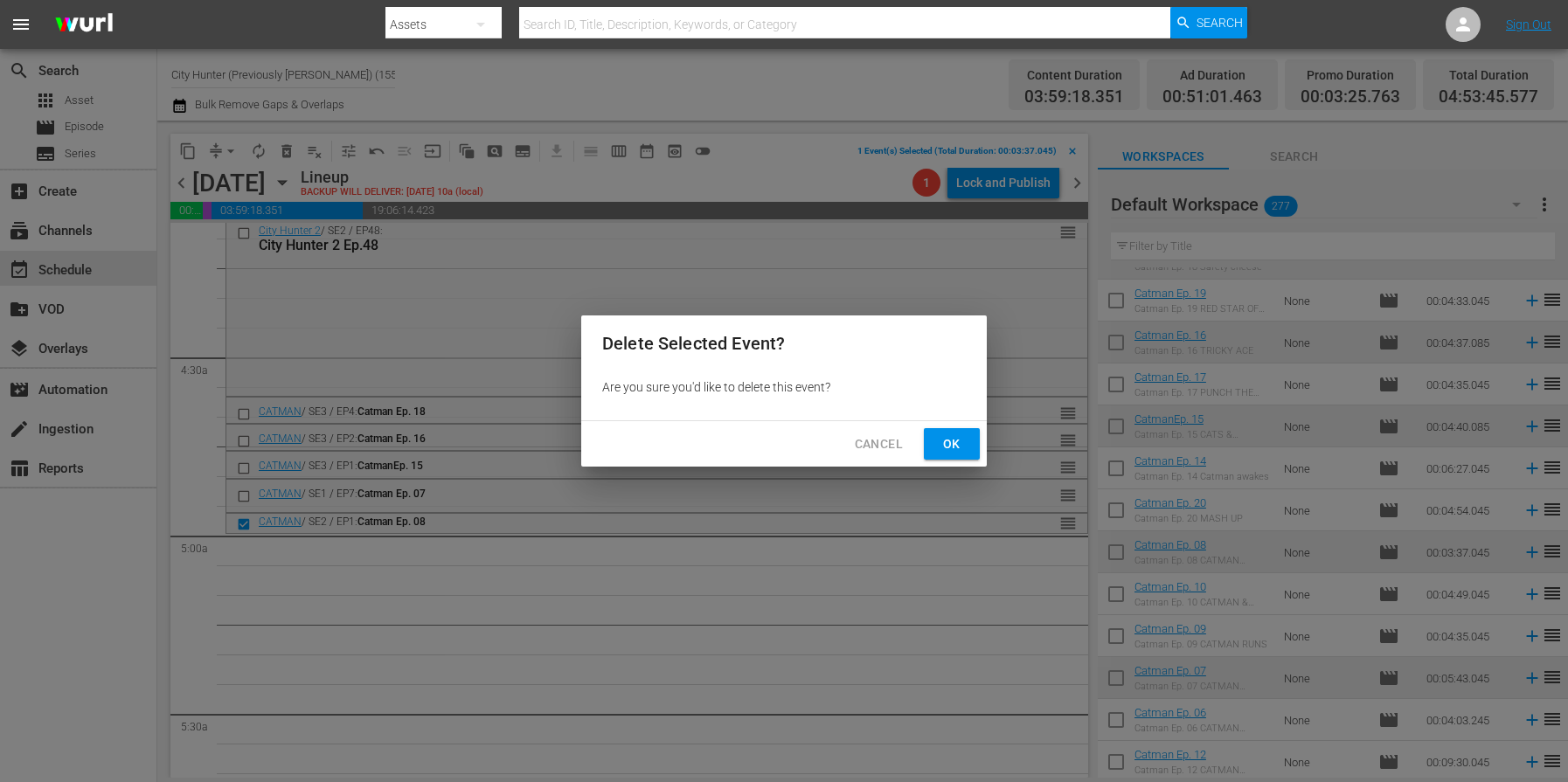
click at [942, 451] on span "Ok" at bounding box center [951, 445] width 28 height 22
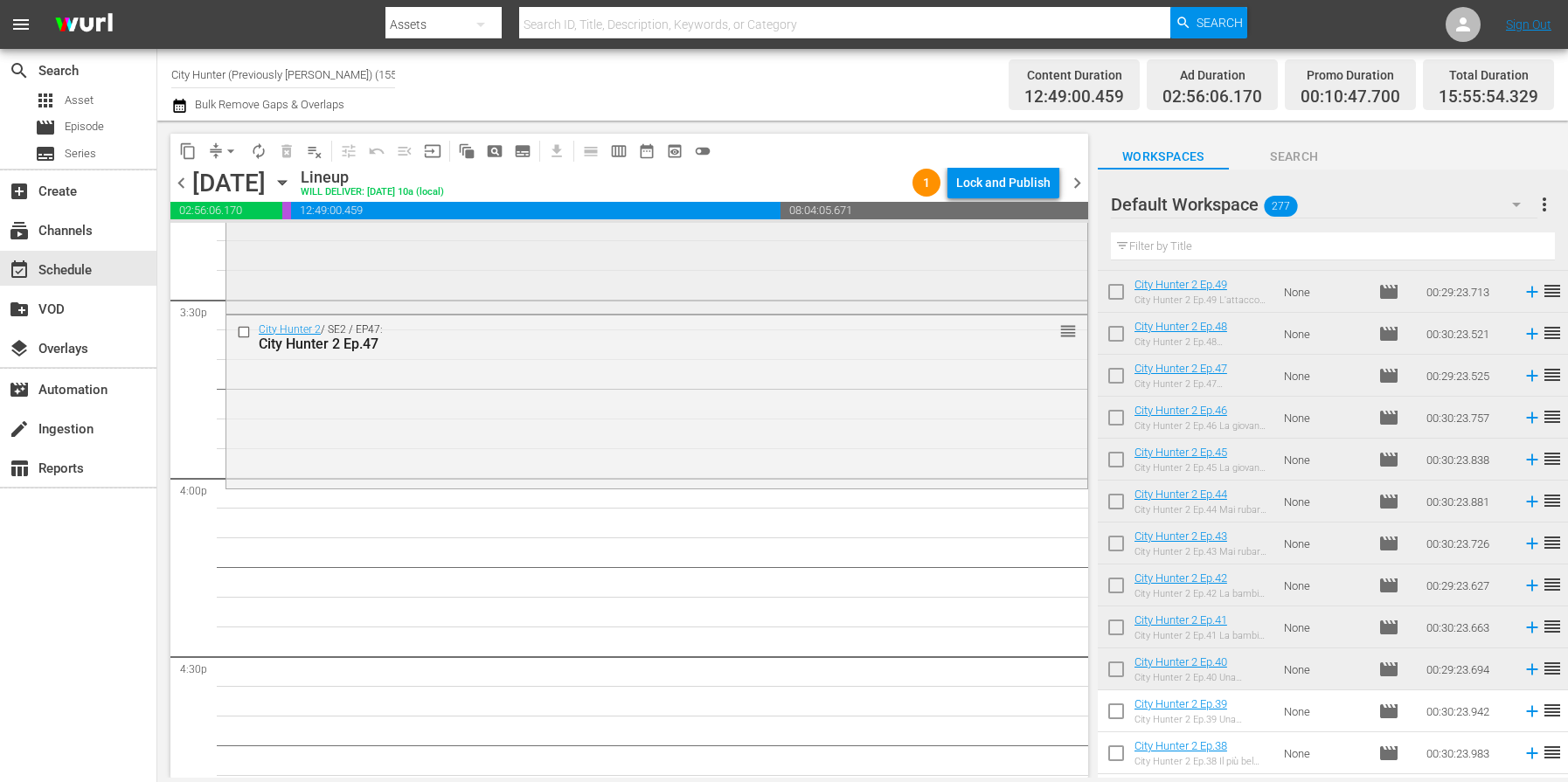
scroll to position [5488, 0]
